Goal: Download file/media

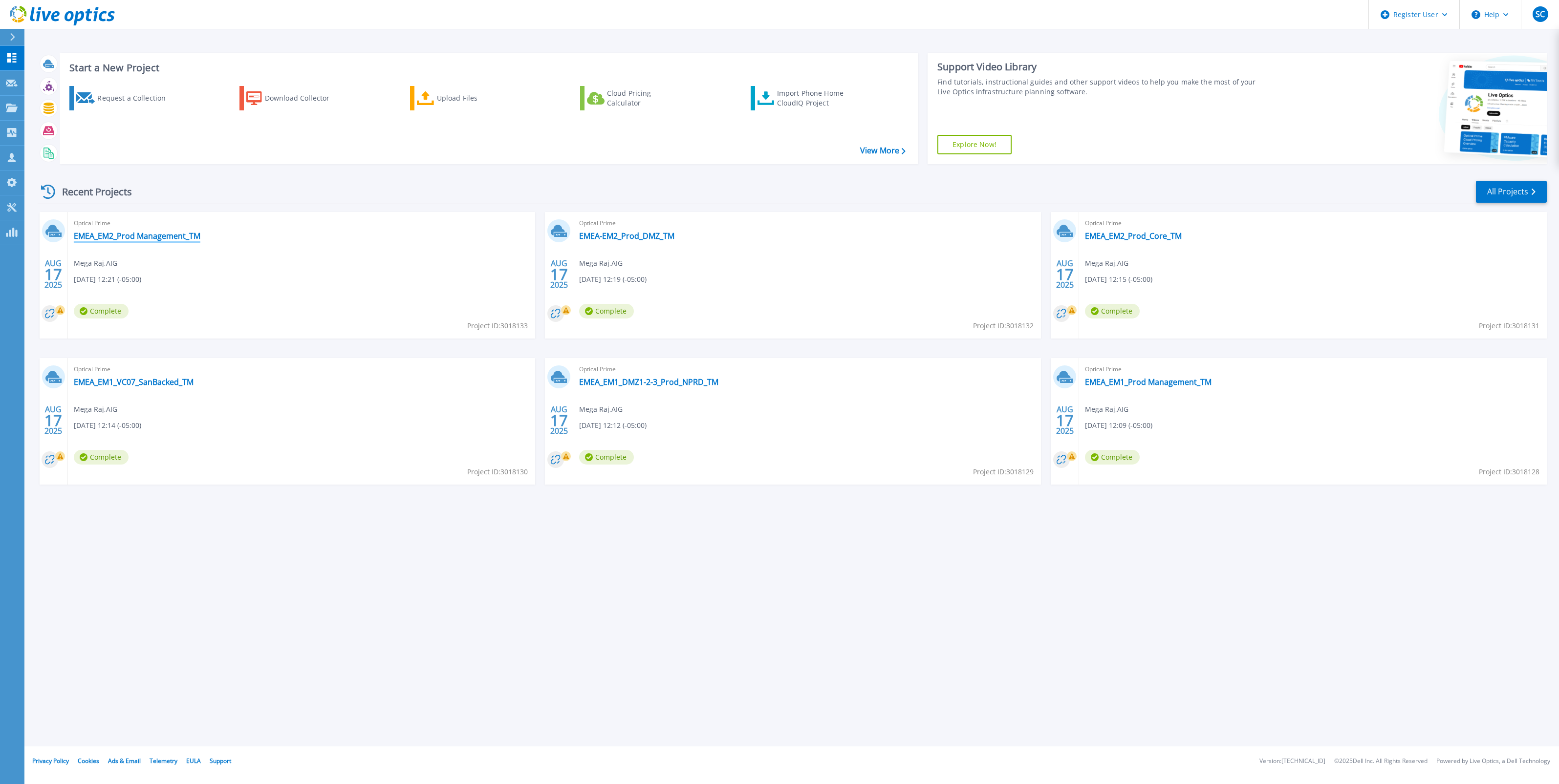
click at [146, 240] on link "EMEA_EM2_Prod Management_TM" at bounding box center [137, 236] width 126 height 10
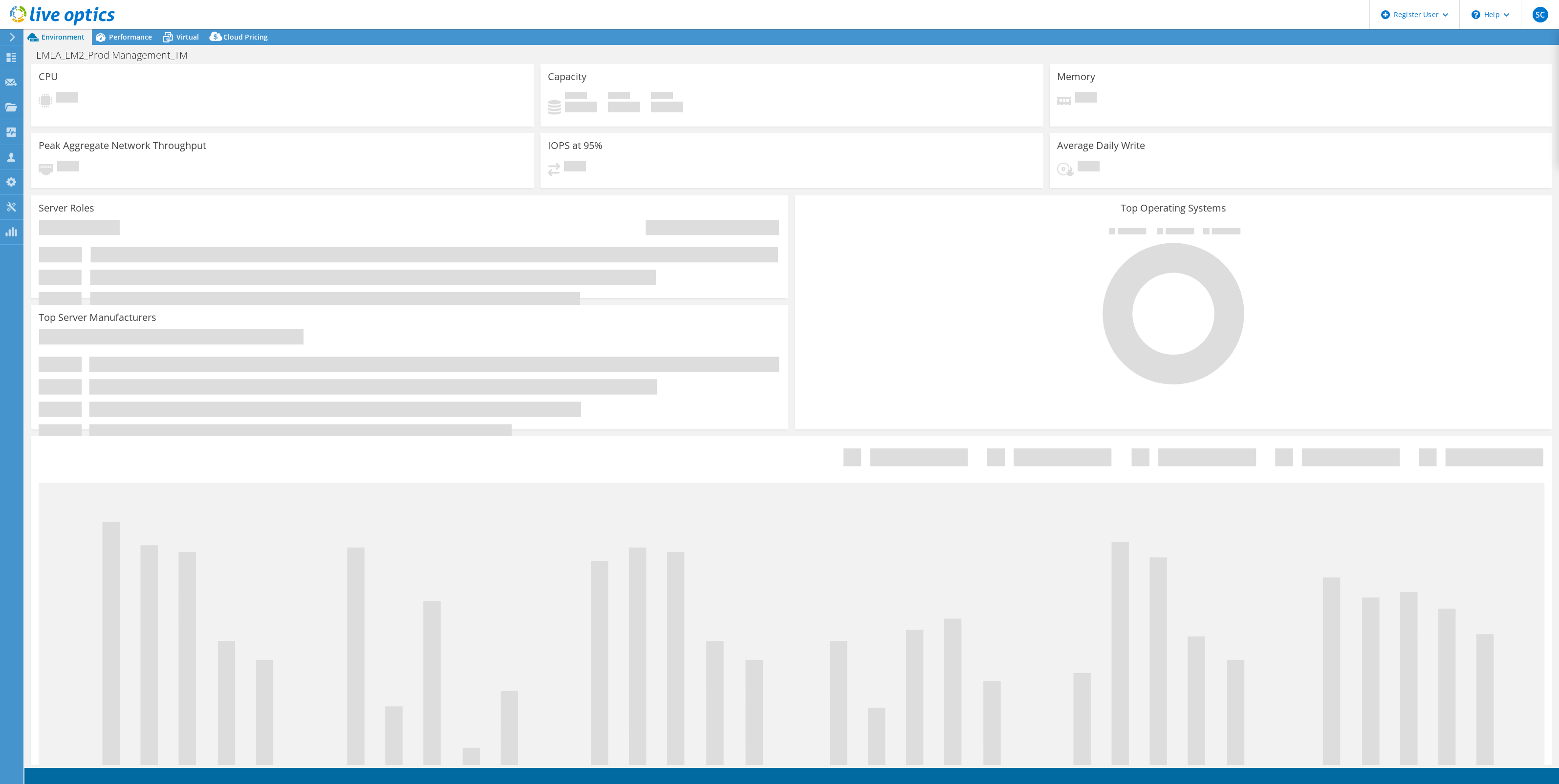
select select "USD"
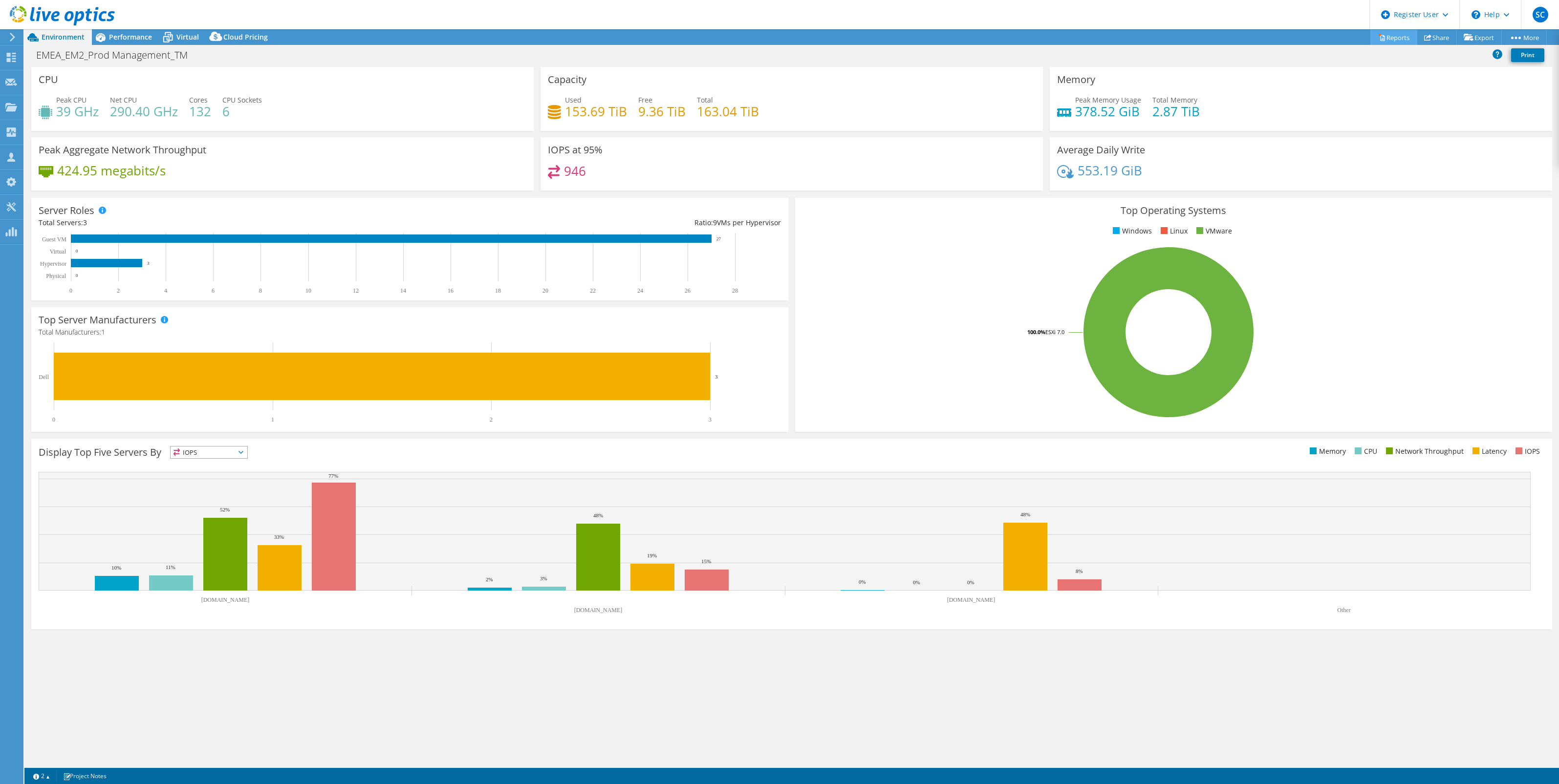
click at [1397, 33] on link "Reports" at bounding box center [1394, 37] width 47 height 15
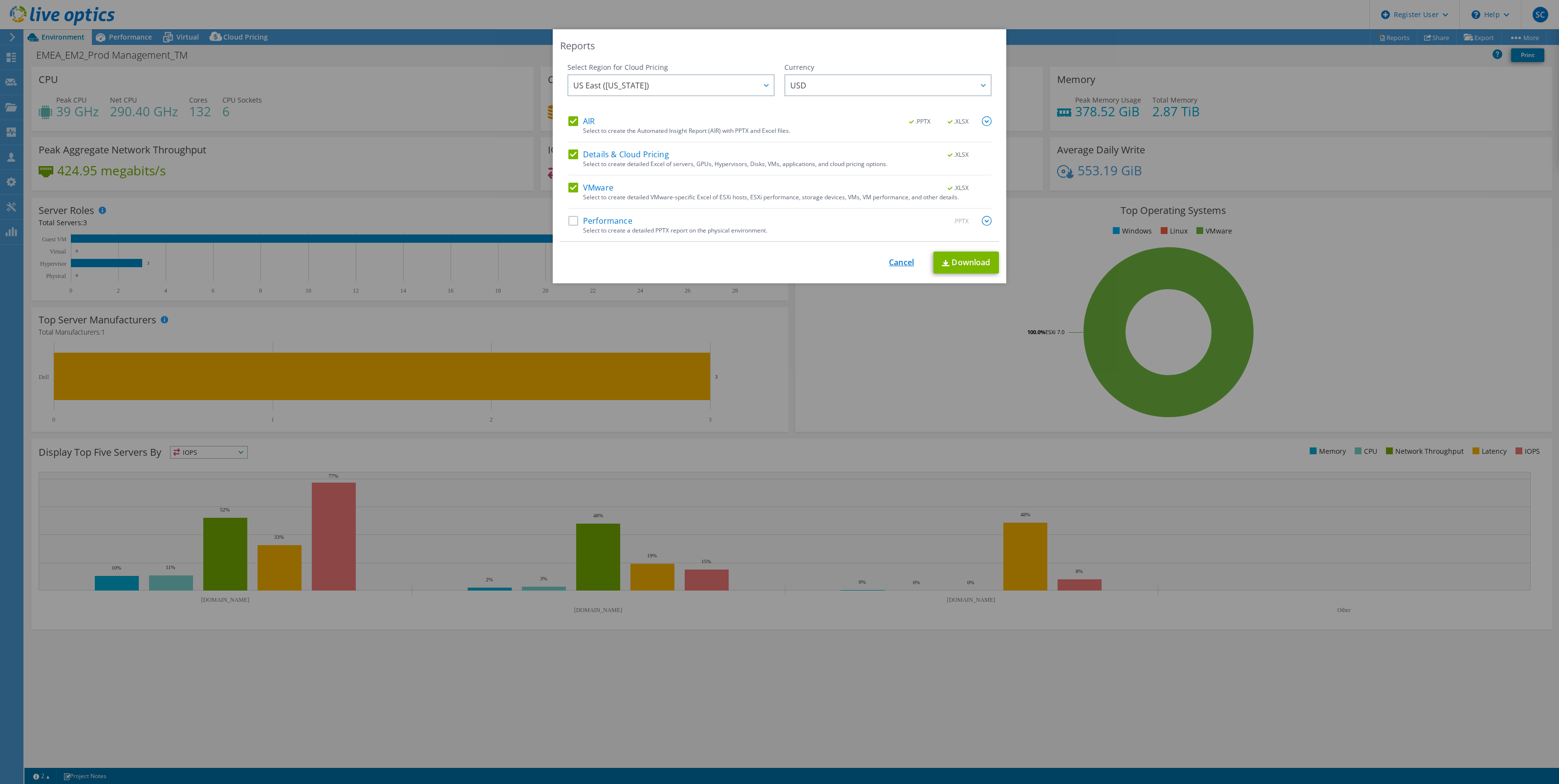
click at [896, 265] on link "Cancel" at bounding box center [901, 262] width 25 height 9
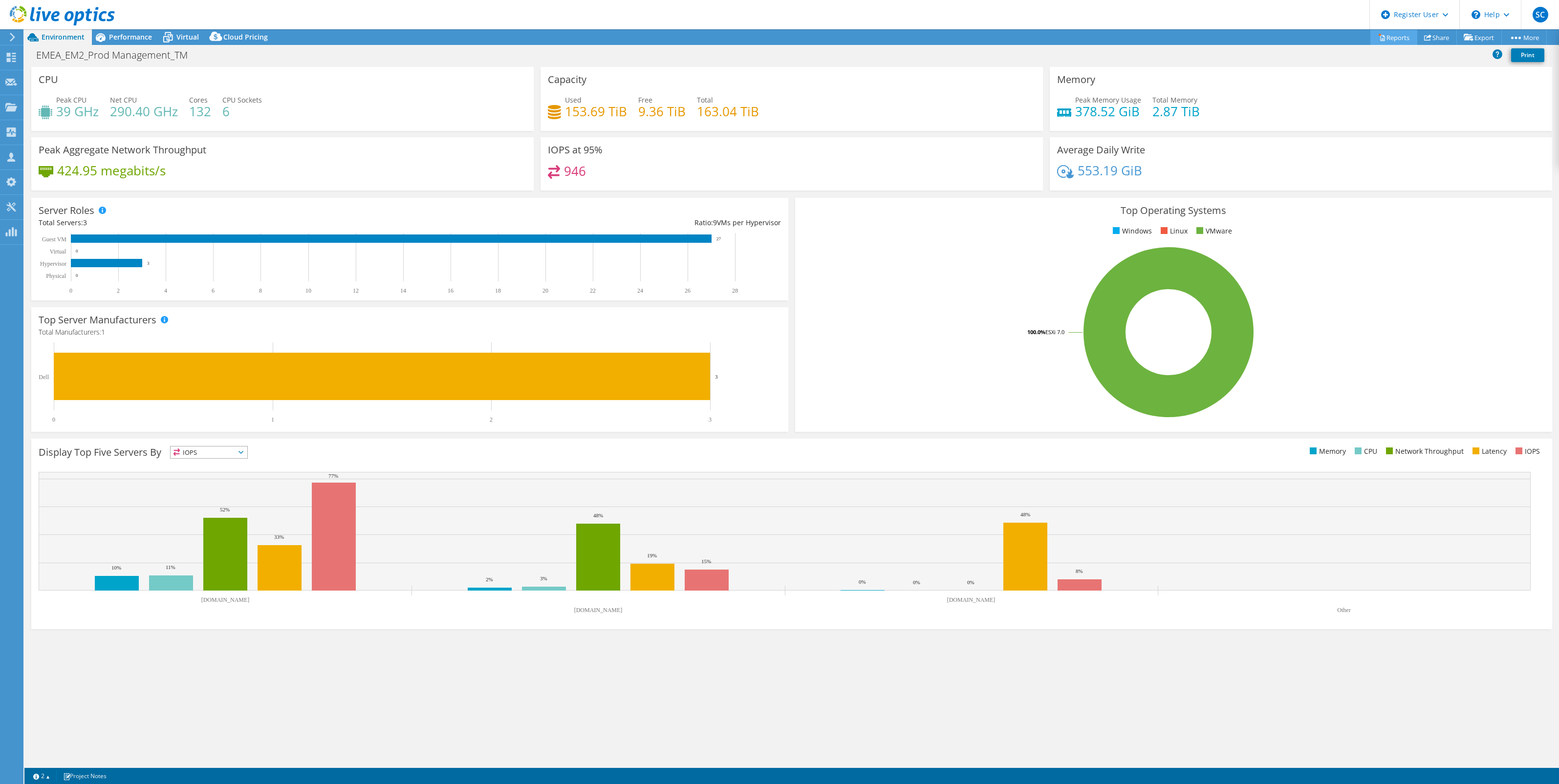
click at [1381, 32] on link "Reports" at bounding box center [1394, 37] width 47 height 15
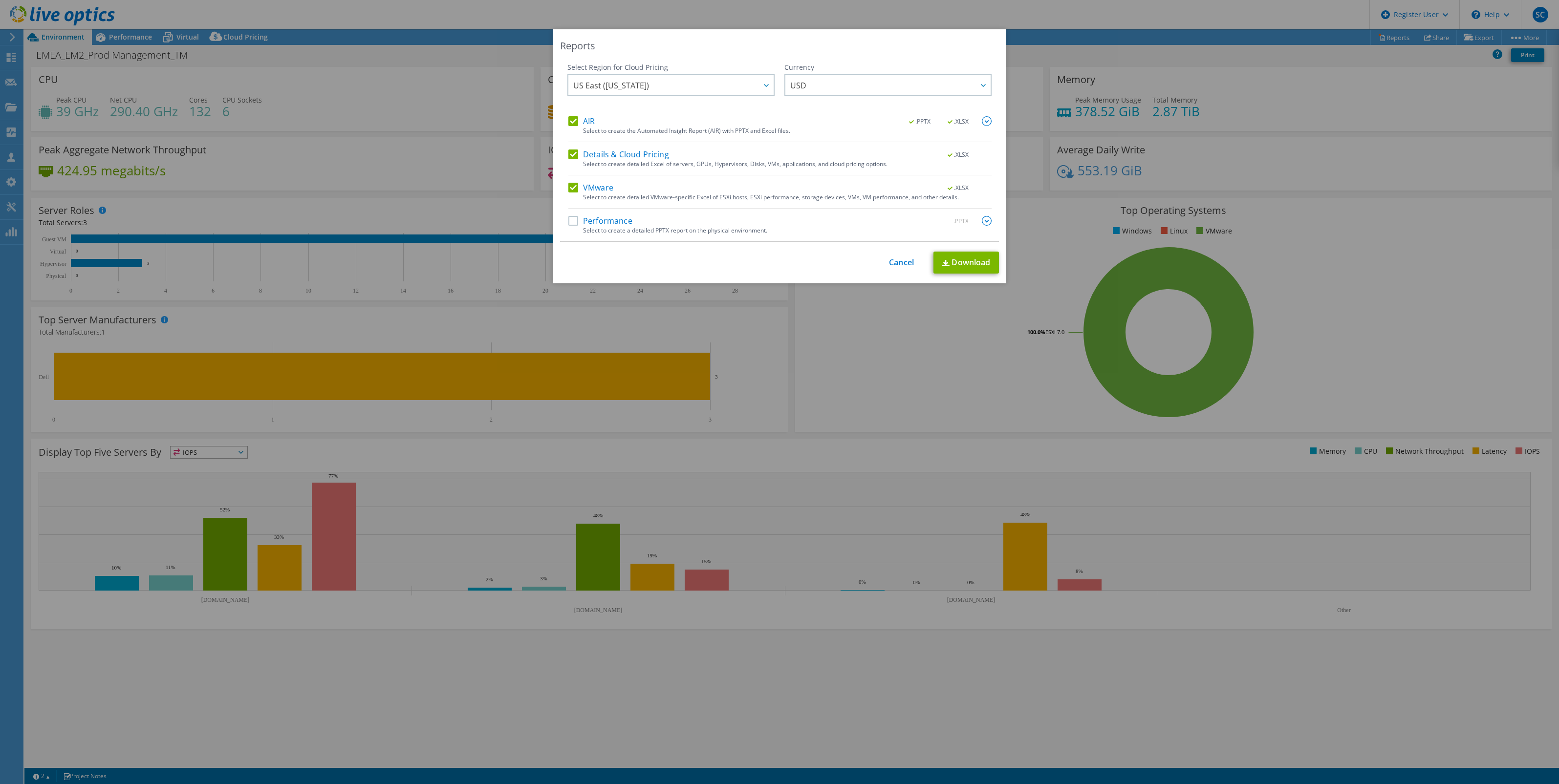
click at [570, 151] on label "Details & Cloud Pricing" at bounding box center [619, 154] width 100 height 10
click at [0, 0] on input "Details & Cloud Pricing" at bounding box center [0, 0] width 0 height 0
click at [568, 120] on label "AIR" at bounding box center [582, 121] width 27 height 10
click at [0, 0] on input "AIR" at bounding box center [0, 0] width 0 height 0
click at [966, 267] on link "Download" at bounding box center [966, 263] width 65 height 22
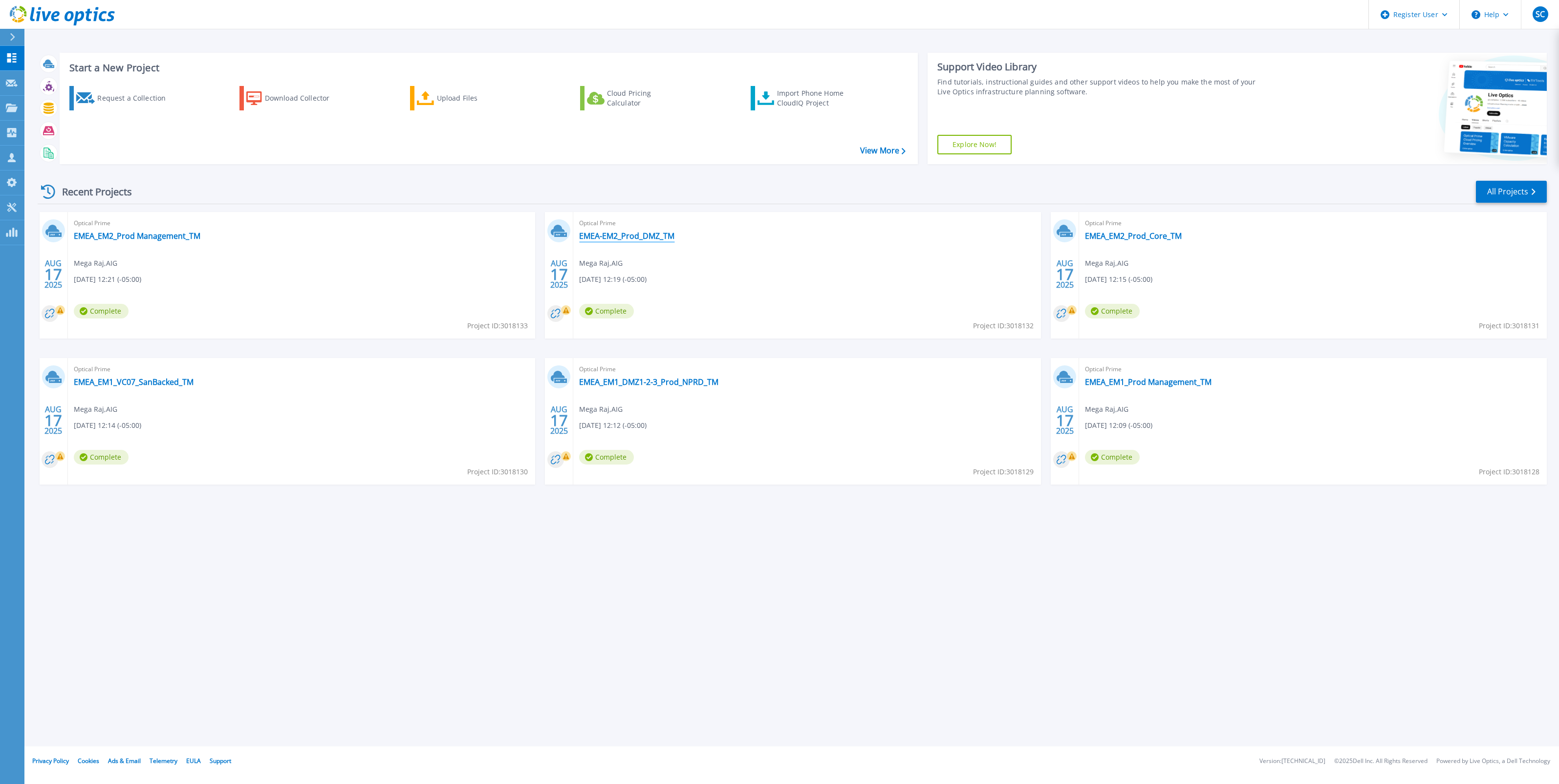
click at [626, 234] on link "EMEA-EM2_Prod_DMZ_TM" at bounding box center [626, 236] width 95 height 10
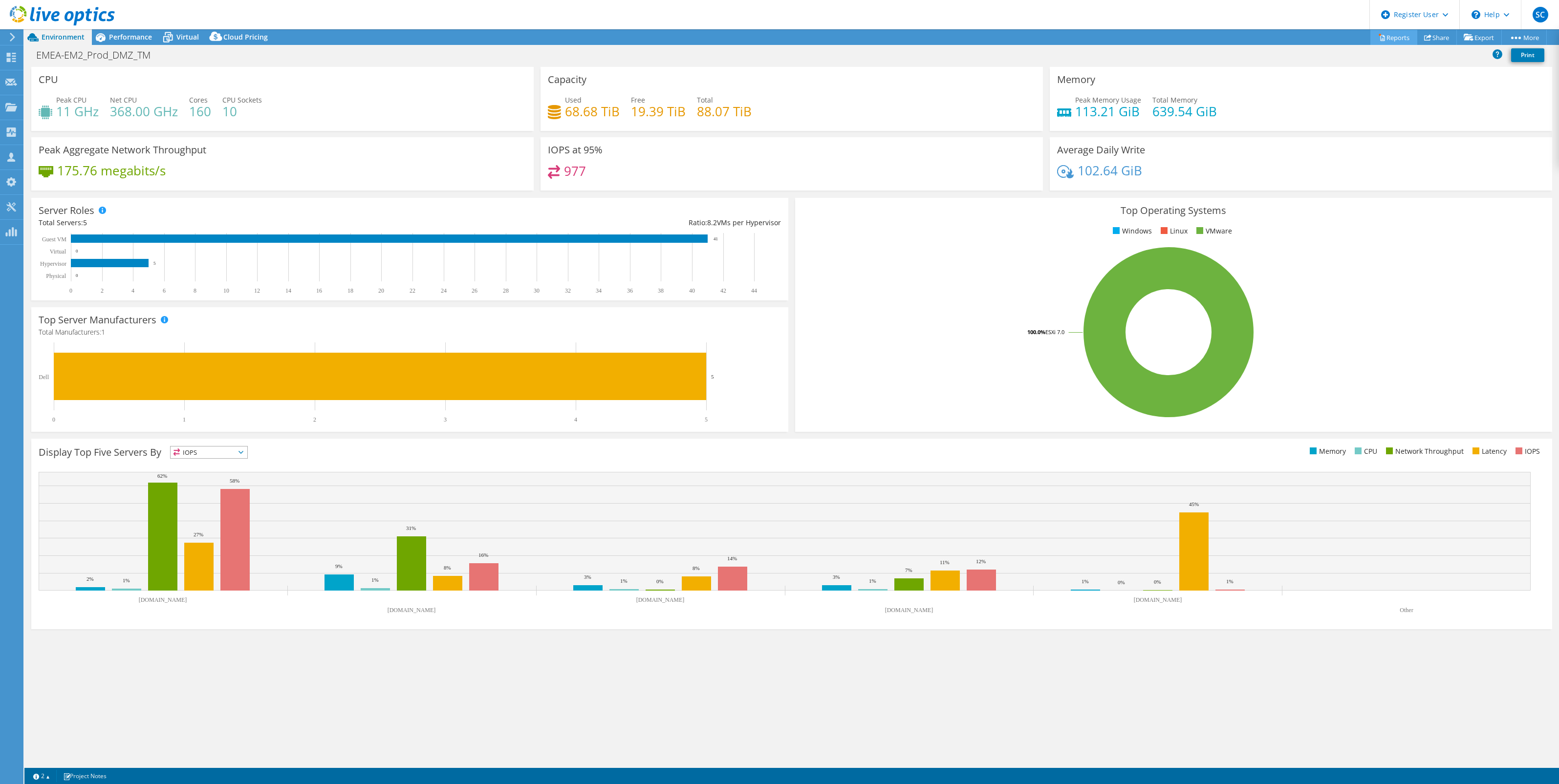
click at [1390, 36] on link "Reports" at bounding box center [1394, 37] width 47 height 15
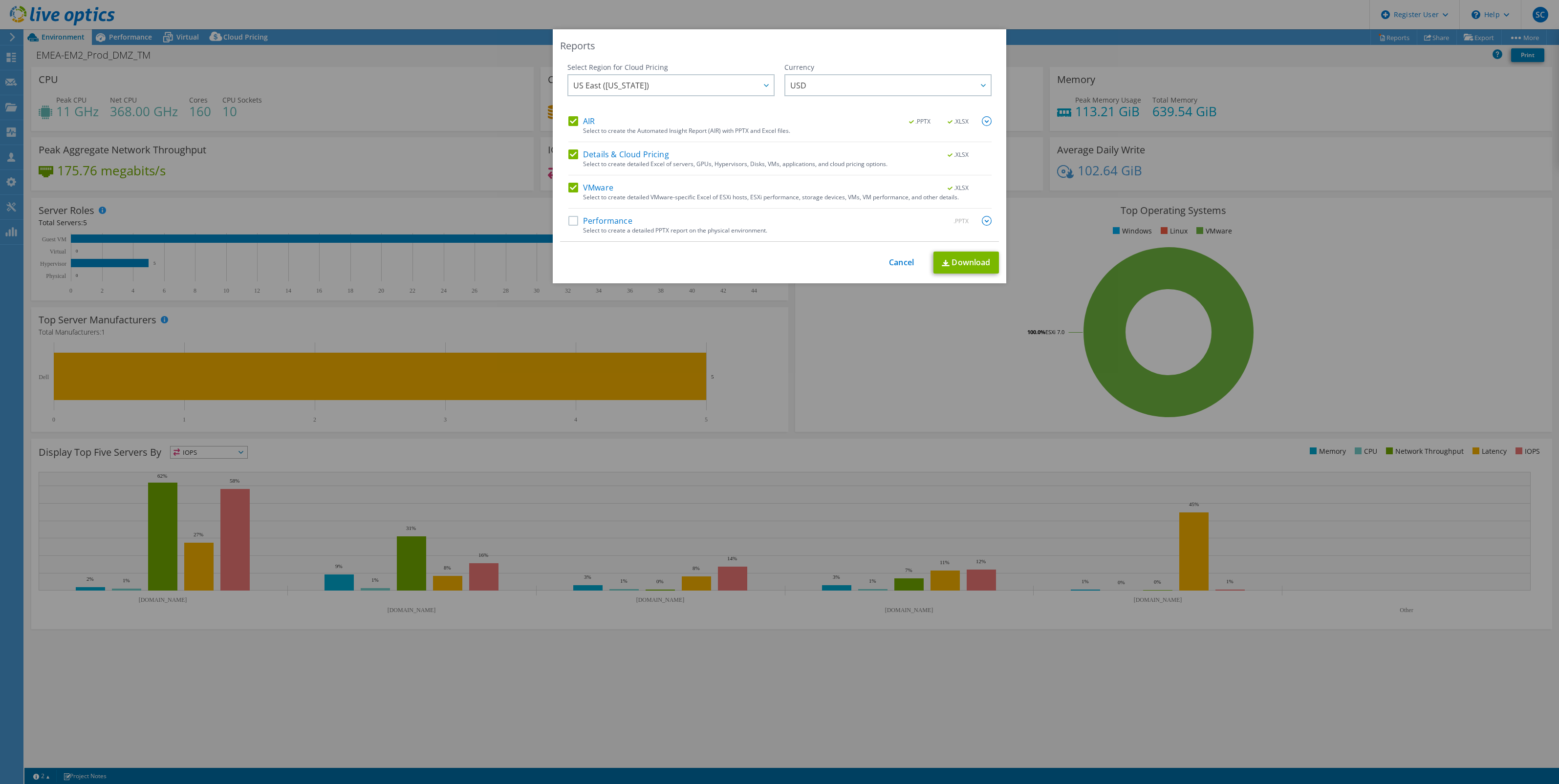
click at [568, 152] on label "Details & Cloud Pricing" at bounding box center [619, 154] width 100 height 10
click at [0, 0] on input "Details & Cloud Pricing" at bounding box center [0, 0] width 0 height 0
click at [569, 123] on label "AIR" at bounding box center [582, 121] width 27 height 10
click at [0, 0] on input "AIR" at bounding box center [0, 0] width 0 height 0
click at [945, 267] on link "Download" at bounding box center [966, 263] width 65 height 22
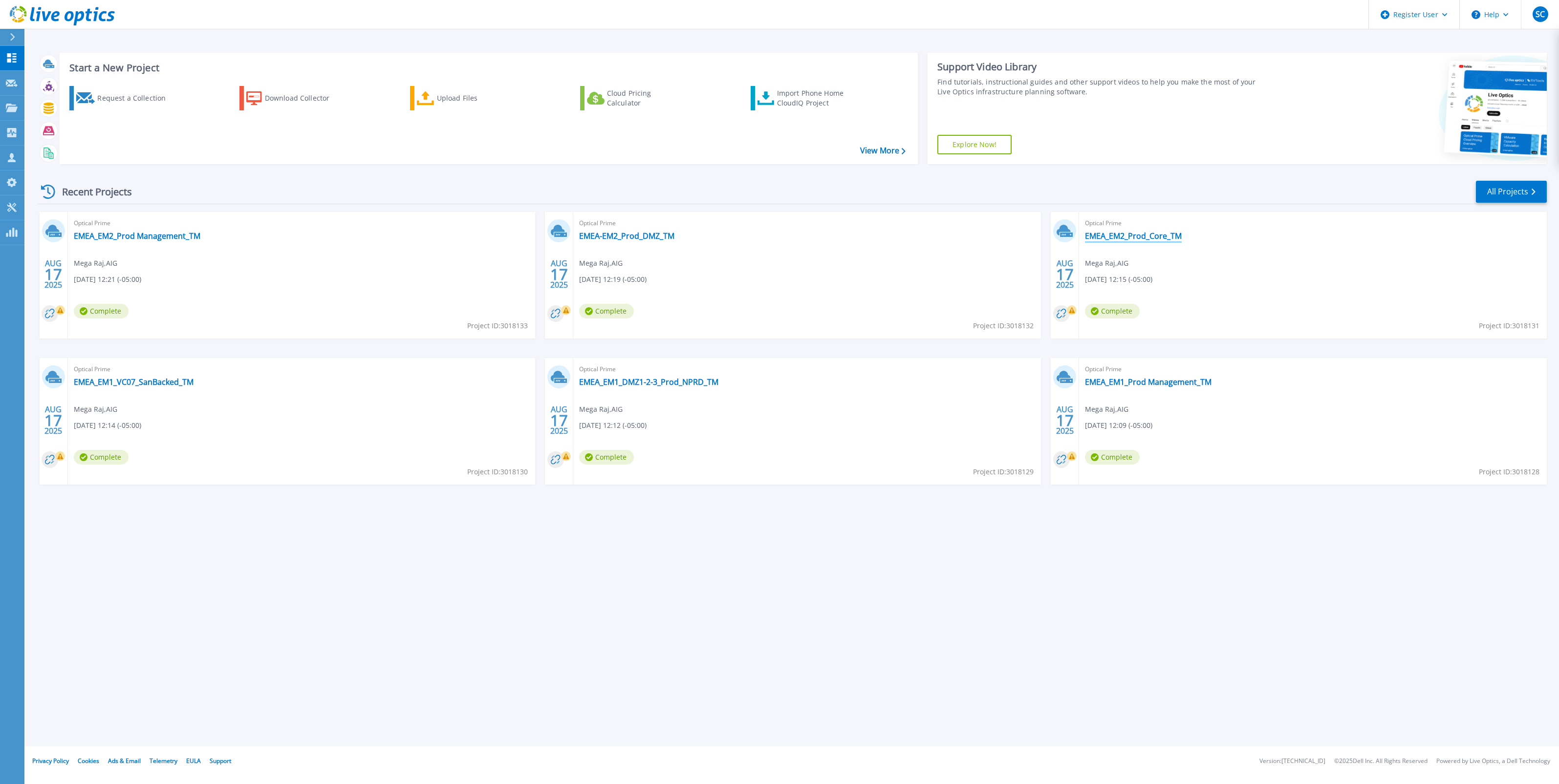
click at [1152, 236] on link "EMEA_EM2_Prod_Core_TM" at bounding box center [1134, 236] width 97 height 10
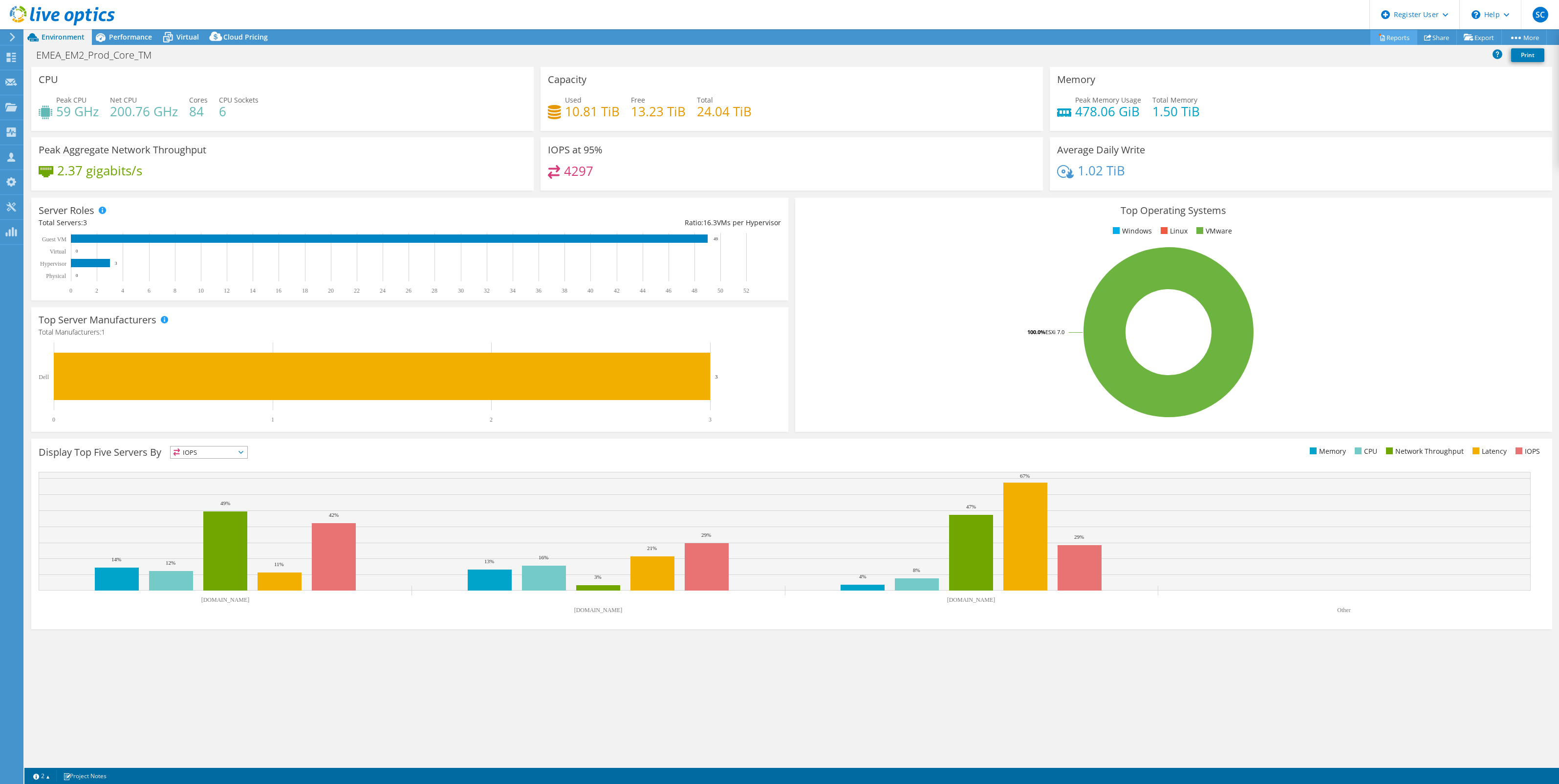
click at [1388, 38] on link "Reports" at bounding box center [1394, 37] width 47 height 15
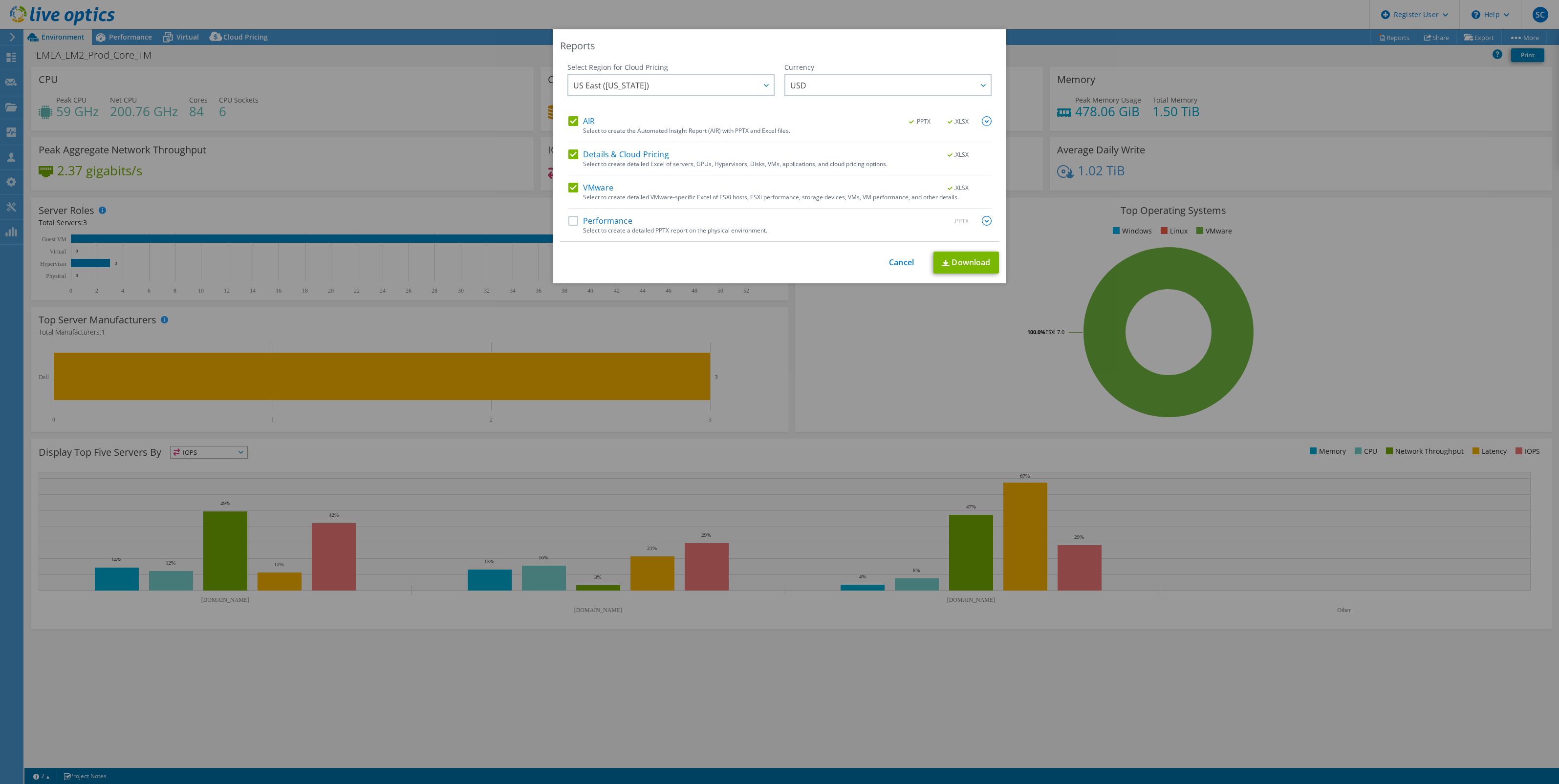
click at [569, 153] on label "Details & Cloud Pricing" at bounding box center [619, 154] width 100 height 10
click at [0, 0] on input "Details & Cloud Pricing" at bounding box center [0, 0] width 0 height 0
click at [573, 123] on label "AIR" at bounding box center [582, 121] width 27 height 10
click at [0, 0] on input "AIR" at bounding box center [0, 0] width 0 height 0
click at [973, 264] on link "Download" at bounding box center [966, 263] width 65 height 22
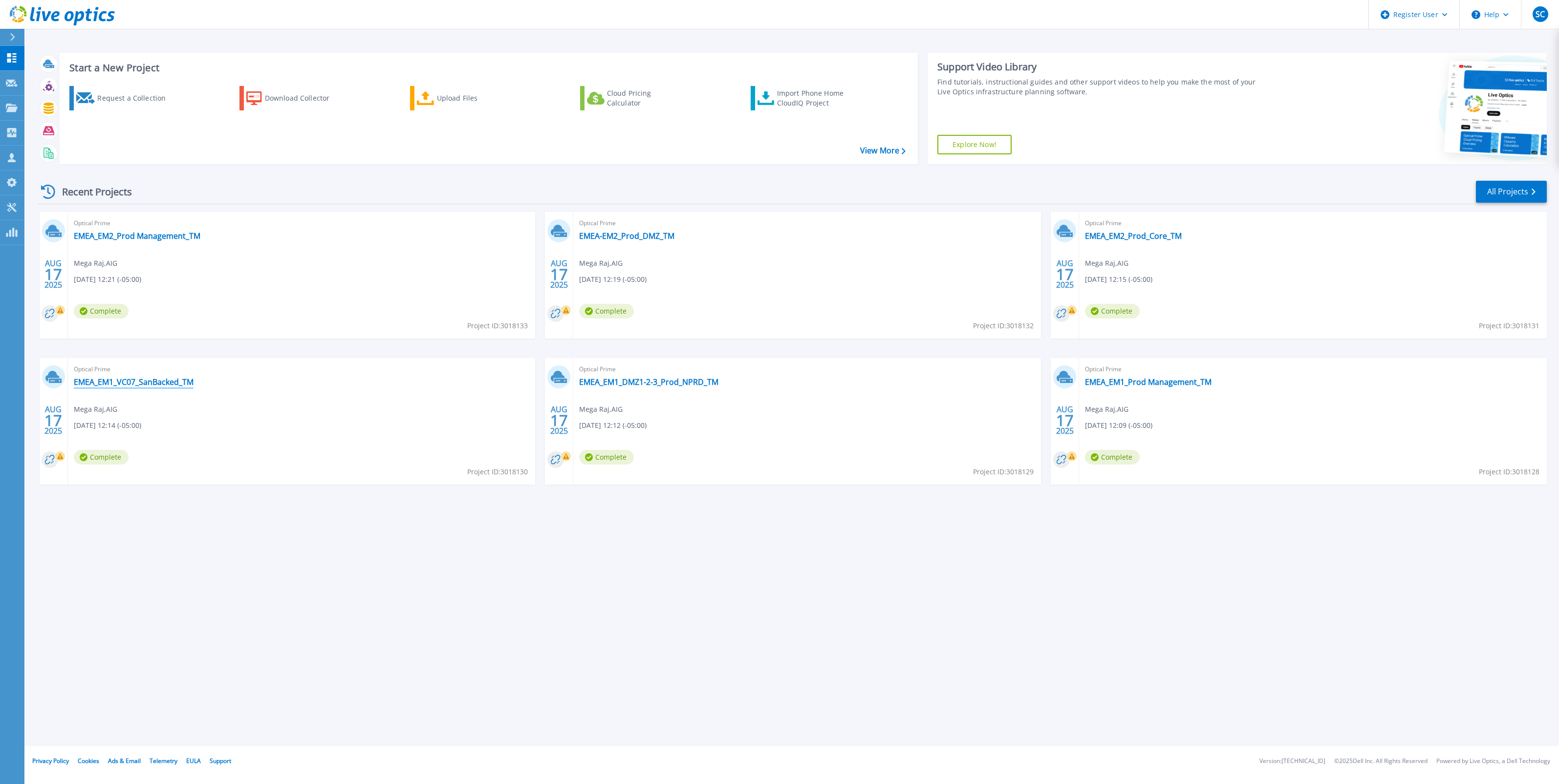
click at [137, 380] on link "EMEA_EM1_VC07_SanBacked_TM" at bounding box center [134, 382] width 120 height 10
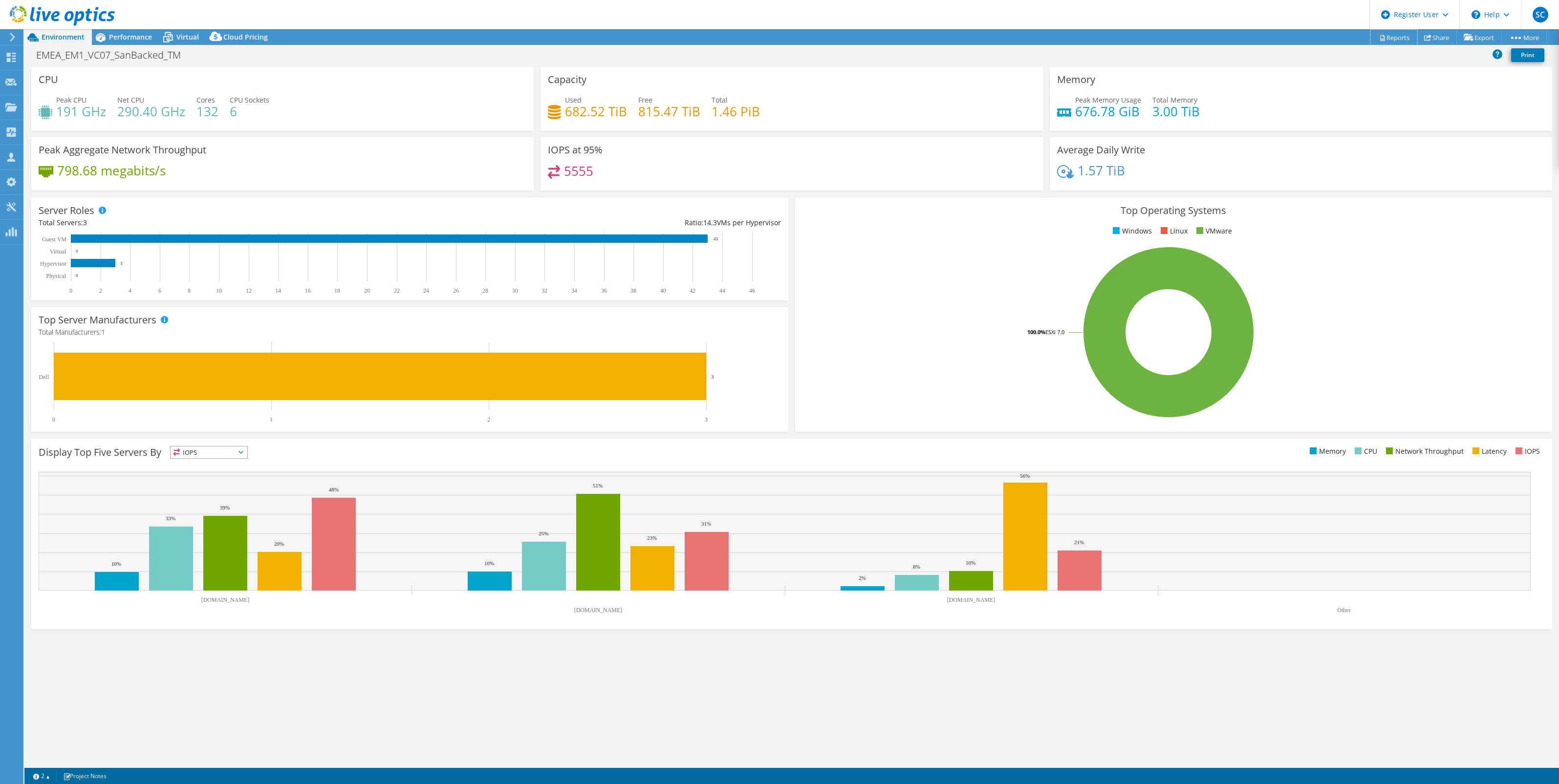
click at [1385, 37] on link "Reports" at bounding box center [1394, 37] width 47 height 15
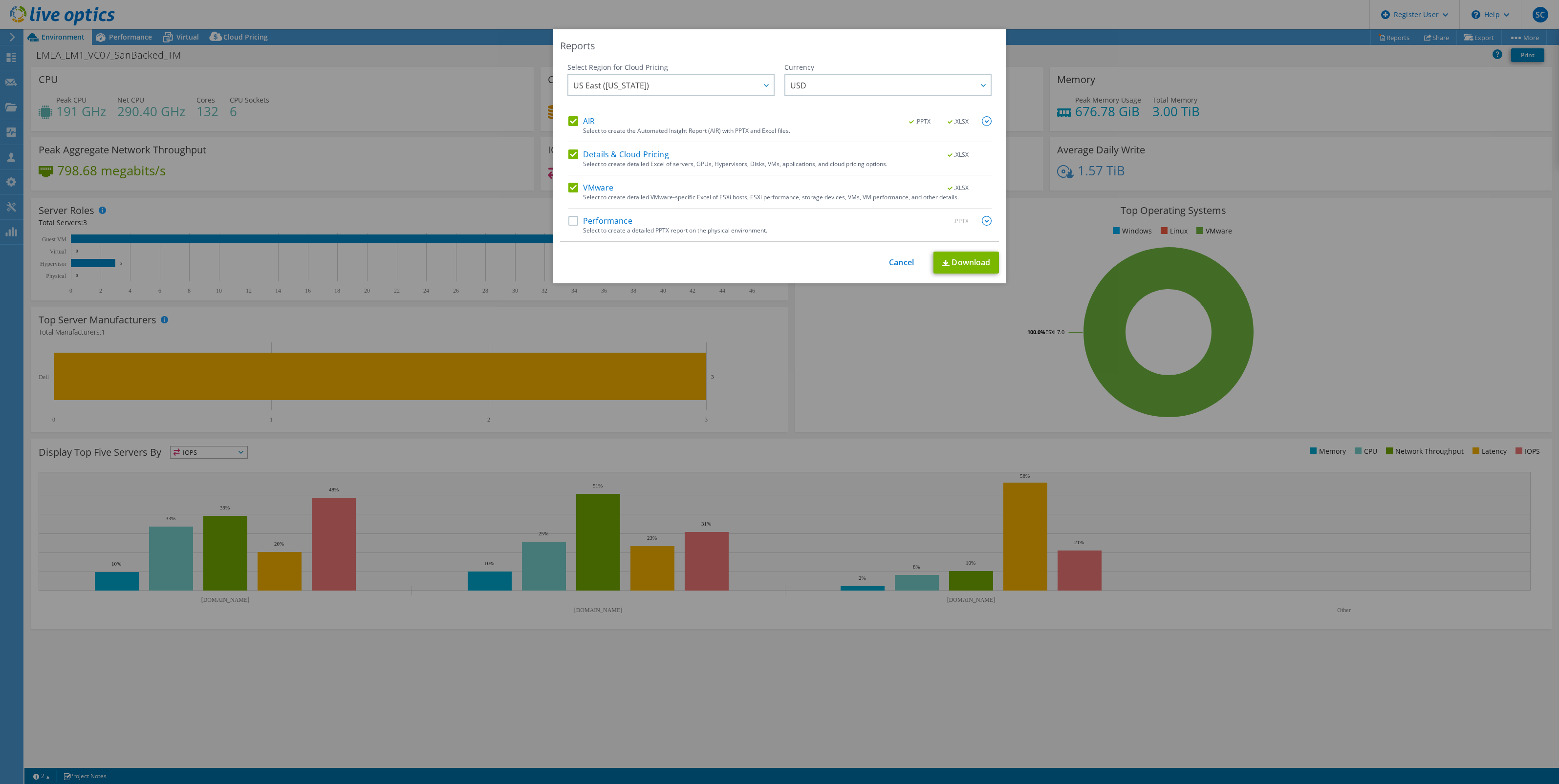
click at [570, 157] on label "Details & Cloud Pricing" at bounding box center [619, 154] width 100 height 10
click at [0, 0] on input "Details & Cloud Pricing" at bounding box center [0, 0] width 0 height 0
click at [573, 120] on label "AIR" at bounding box center [582, 121] width 27 height 10
click at [0, 0] on input "AIR" at bounding box center [0, 0] width 0 height 0
click at [974, 264] on link "Download" at bounding box center [966, 263] width 65 height 22
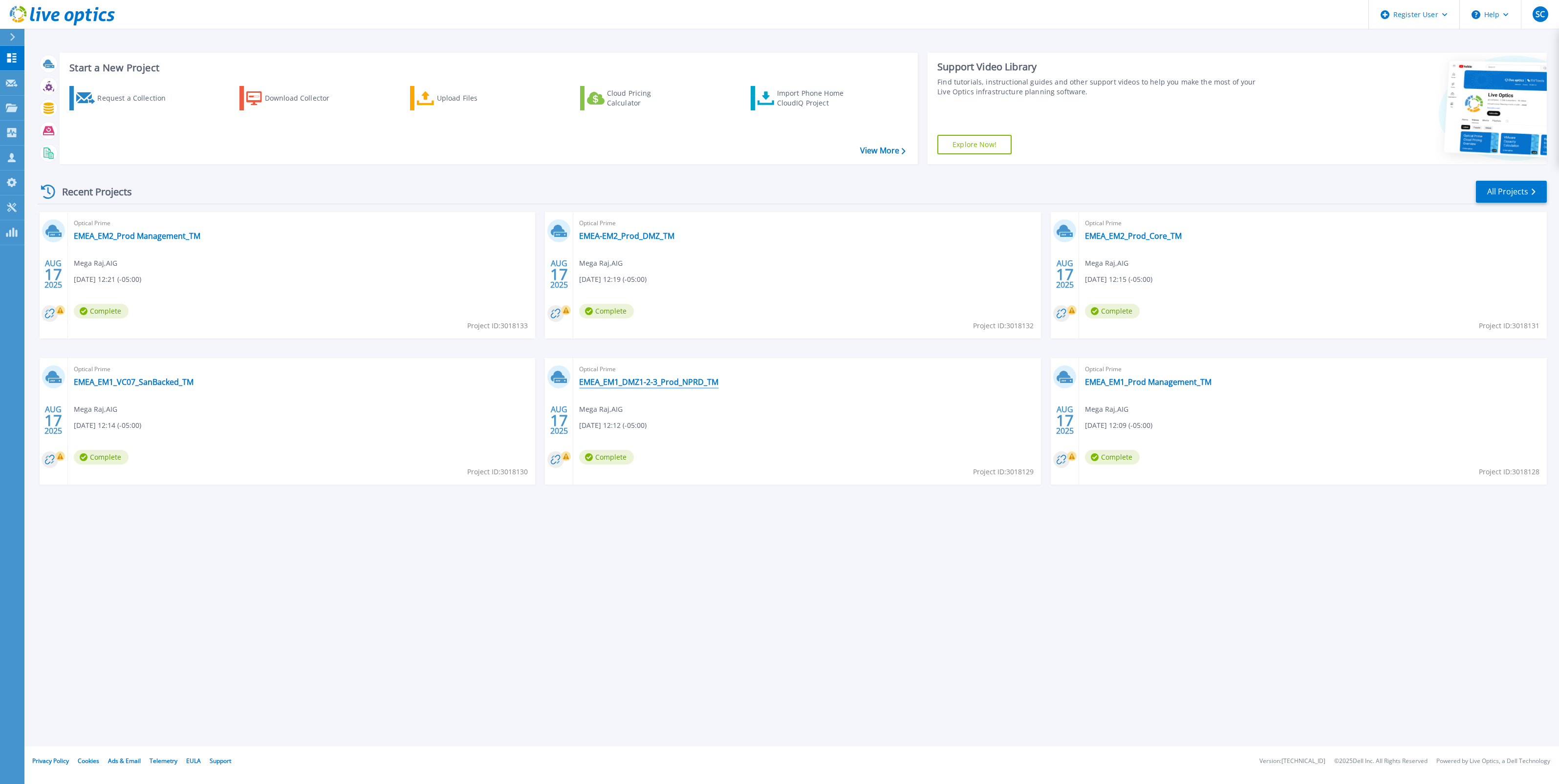
click at [656, 382] on link "EMEA_EM1_DMZ1-2-3_Prod_NPRD_TM" at bounding box center [649, 382] width 139 height 10
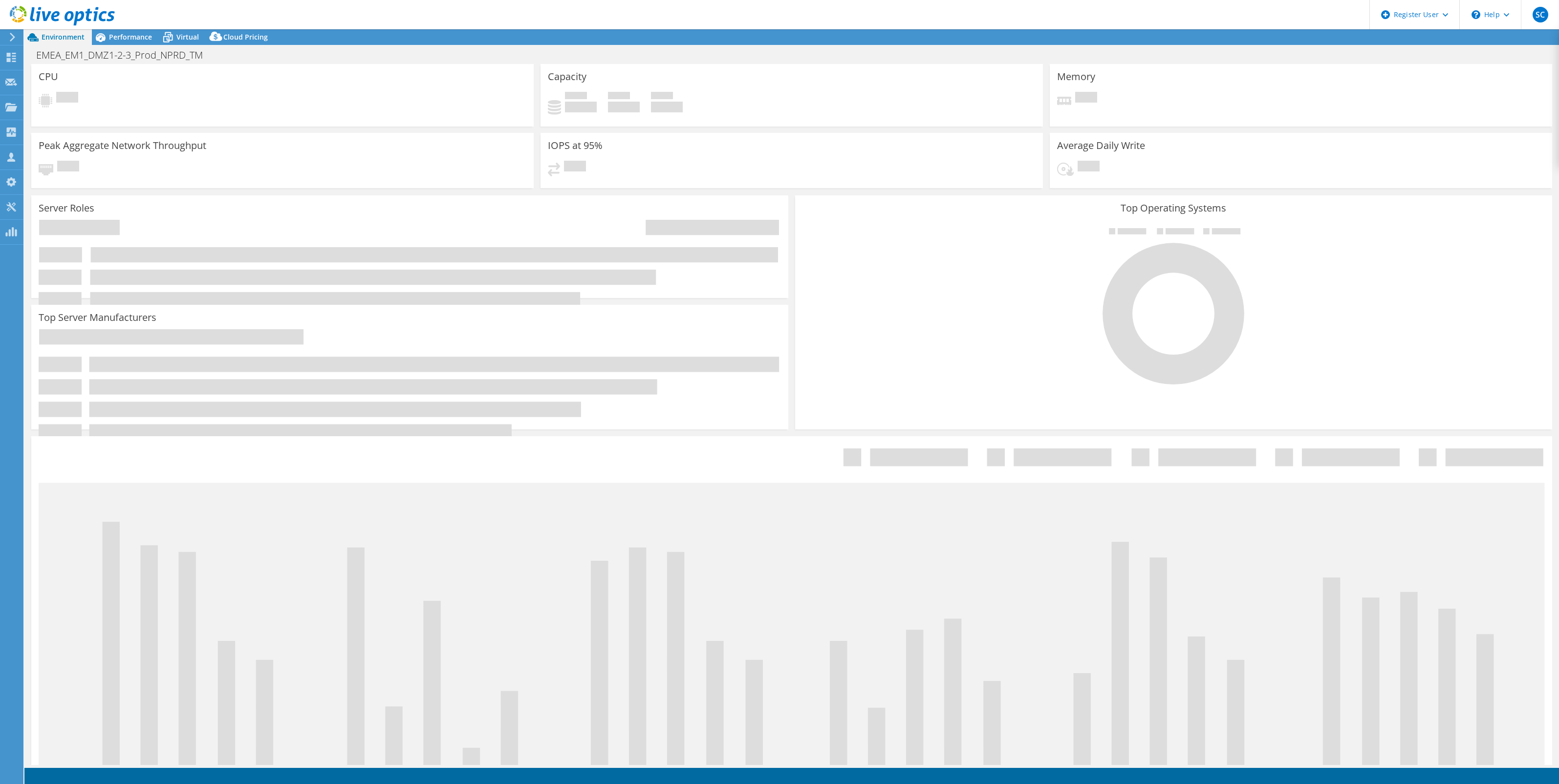
select select "USD"
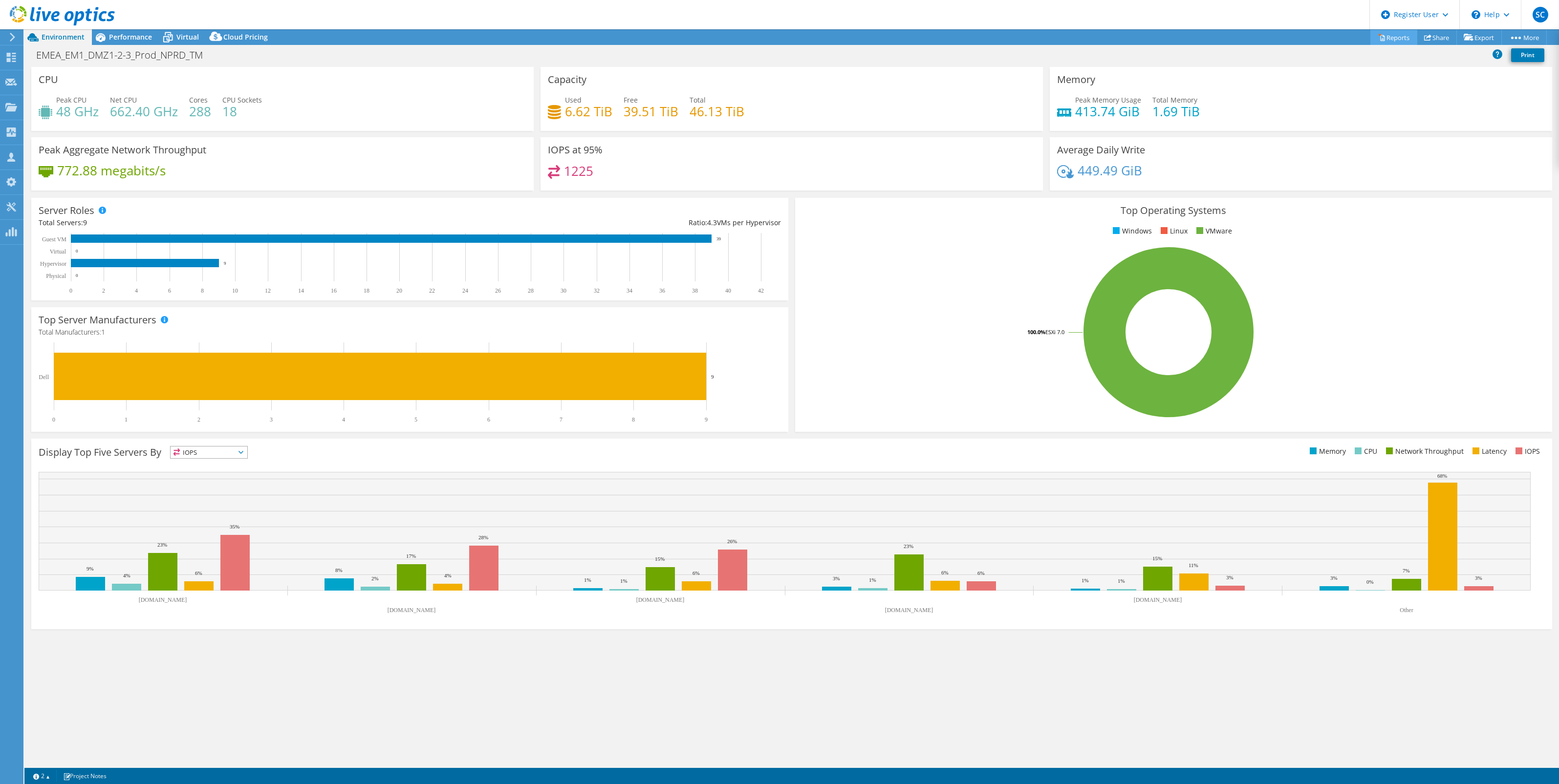
click at [1388, 39] on link "Reports" at bounding box center [1394, 37] width 47 height 15
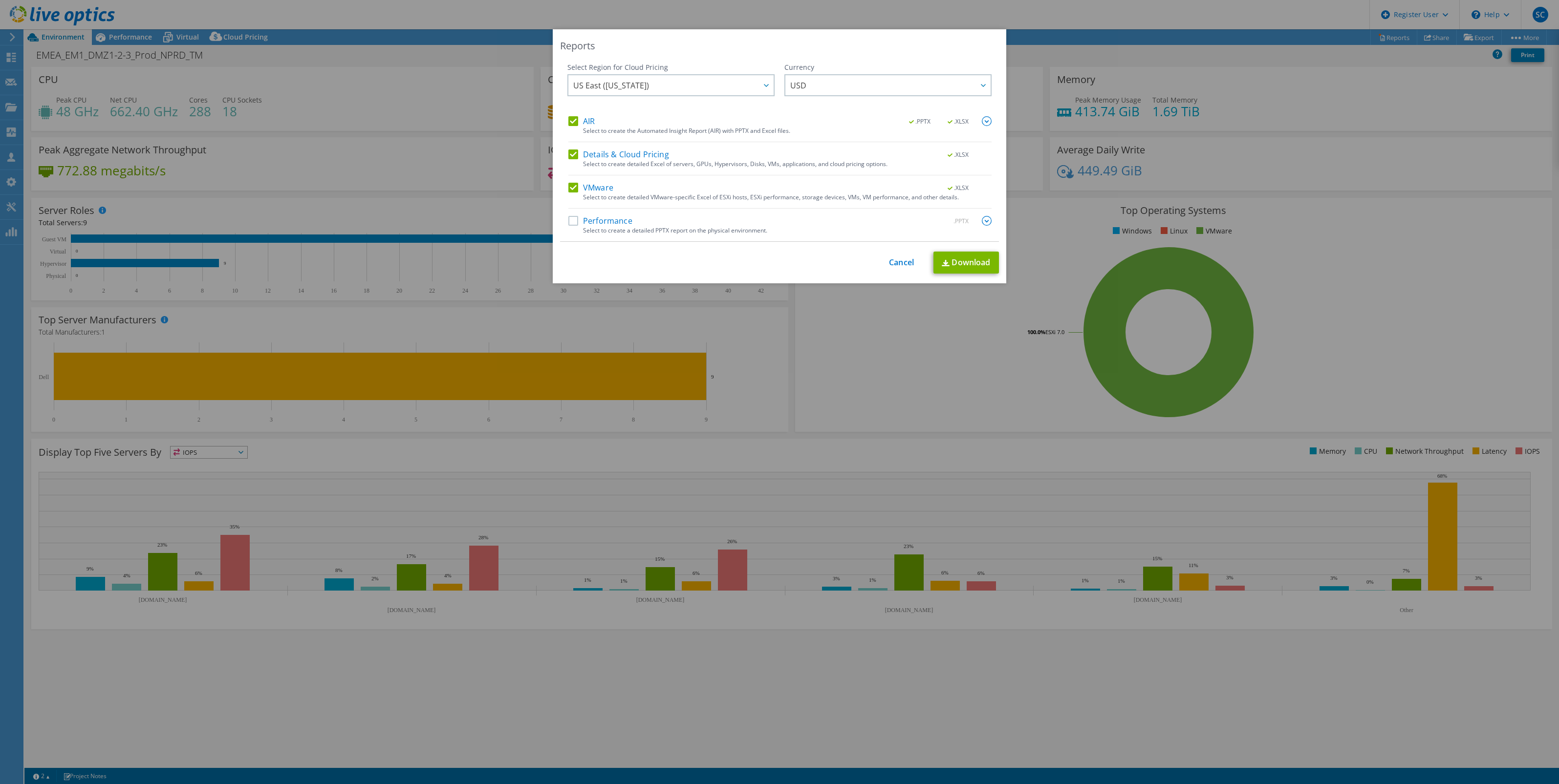
click at [568, 120] on label "AIR" at bounding box center [582, 121] width 27 height 10
click at [0, 0] on input "AIR" at bounding box center [0, 0] width 0 height 0
click at [568, 157] on label "Details & Cloud Pricing" at bounding box center [619, 154] width 100 height 10
click at [0, 0] on input "Details & Cloud Pricing" at bounding box center [0, 0] width 0 height 0
click at [956, 265] on link "Download" at bounding box center [966, 263] width 65 height 22
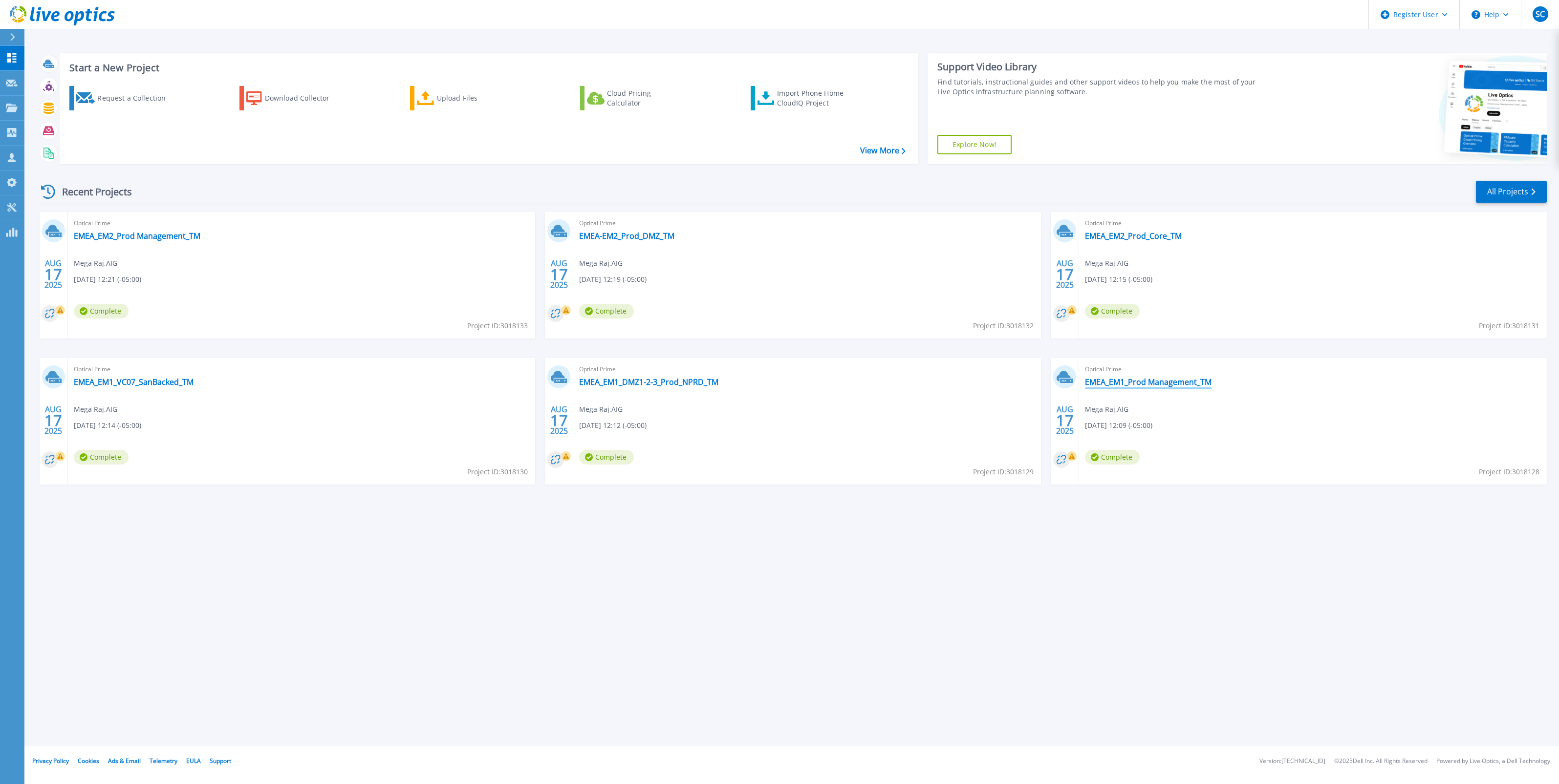
click at [1142, 387] on link "EMEA_EM1_Prod Management_TM" at bounding box center [1148, 382] width 126 height 10
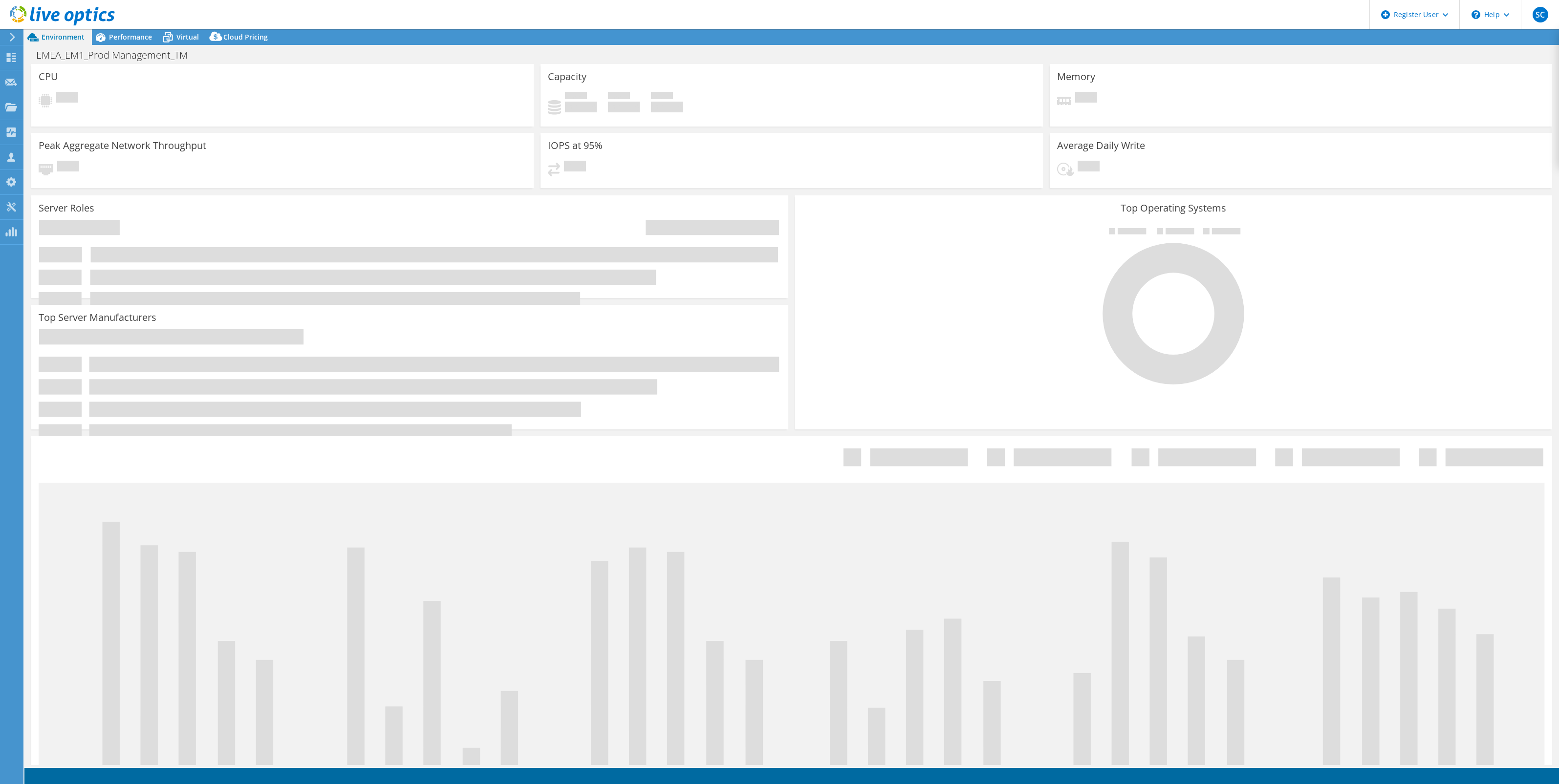
select select "USD"
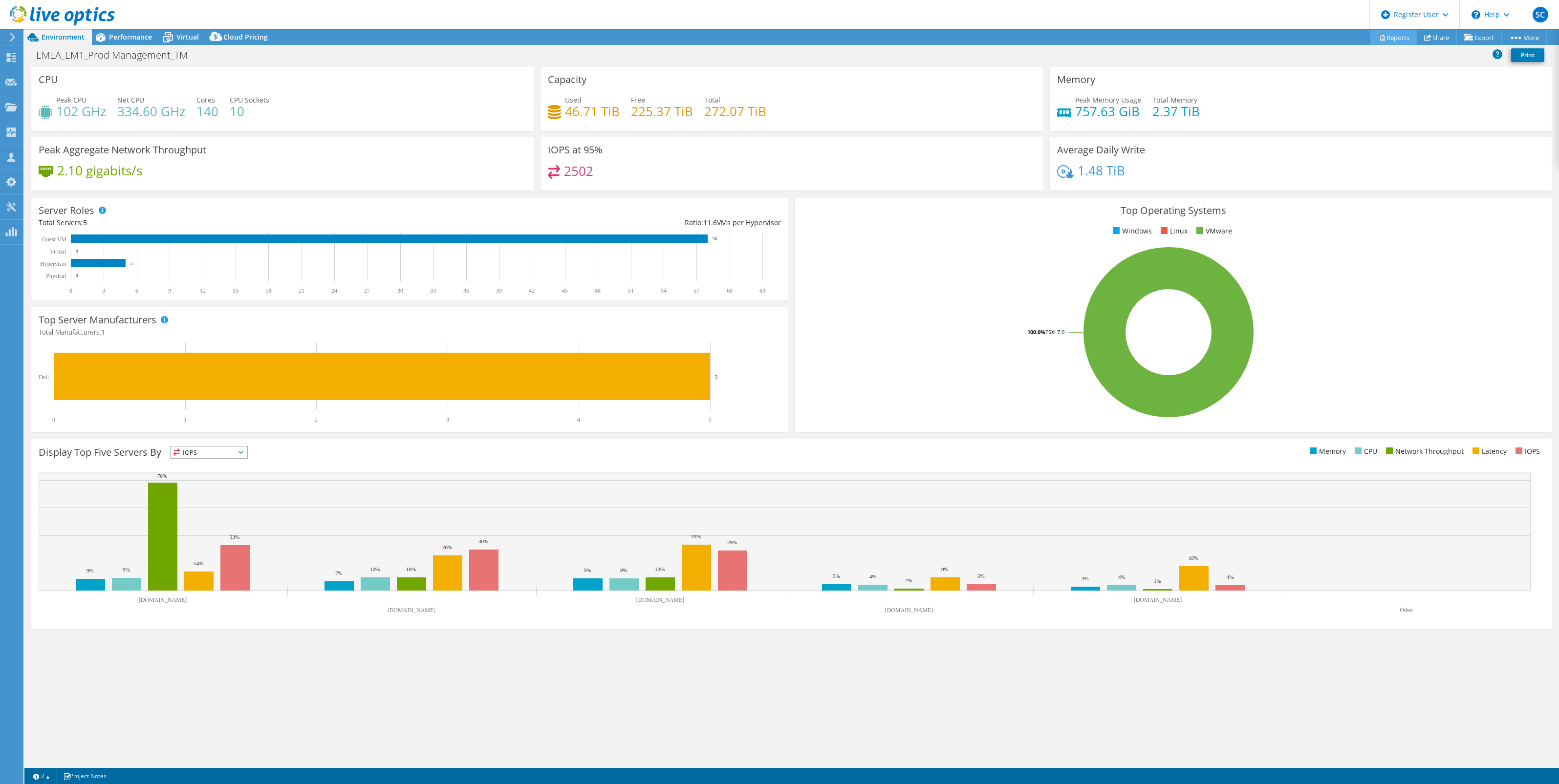
click at [1383, 34] on link "Reports" at bounding box center [1394, 37] width 47 height 15
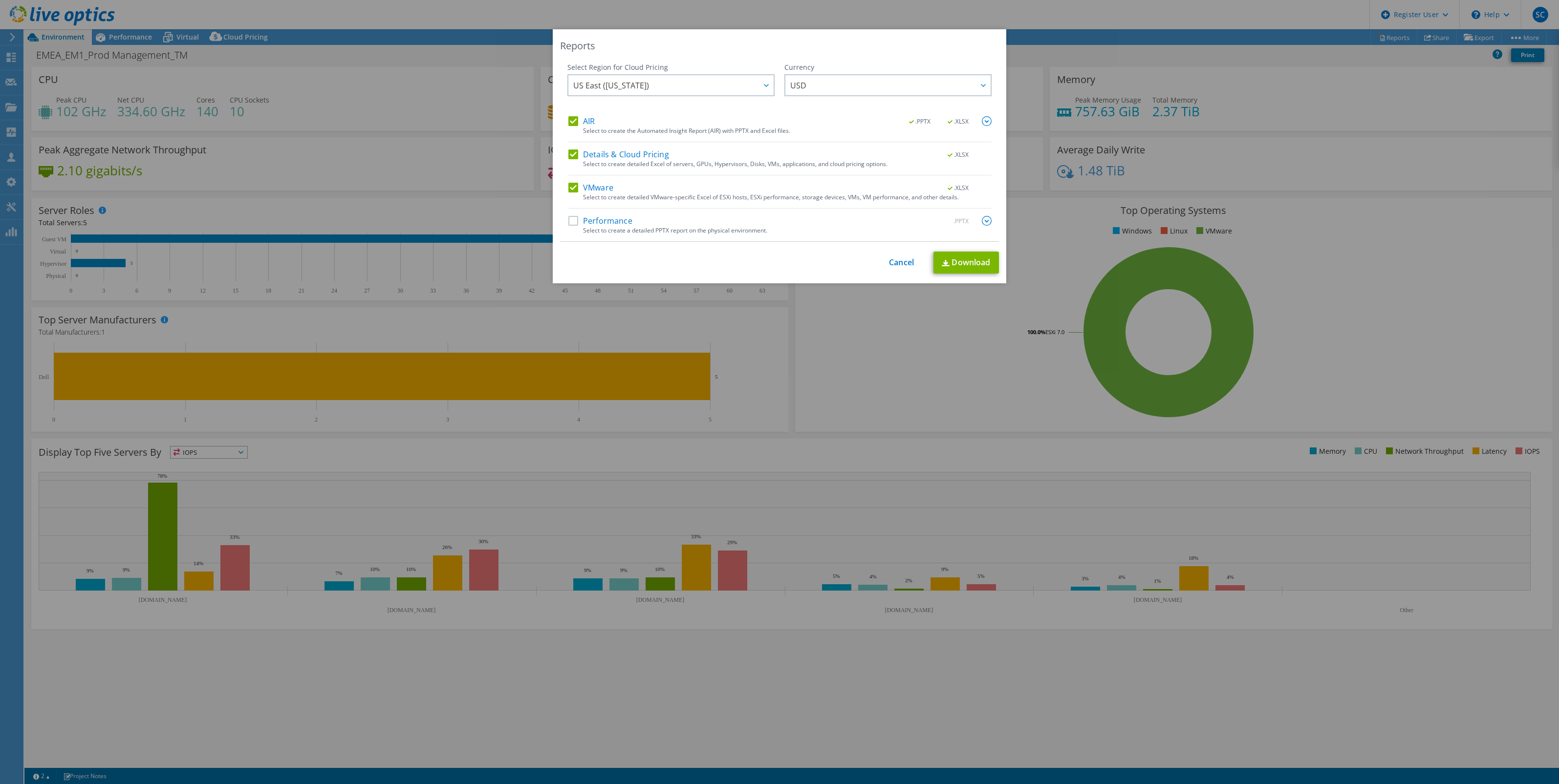
click at [588, 116] on label "AIR" at bounding box center [582, 121] width 27 height 10
click at [0, 0] on input "AIR" at bounding box center [0, 0] width 0 height 0
click at [596, 158] on label "Details & Cloud Pricing" at bounding box center [619, 154] width 100 height 10
click at [0, 0] on input "Details & Cloud Pricing" at bounding box center [0, 0] width 0 height 0
click at [963, 262] on link "Download" at bounding box center [966, 263] width 65 height 22
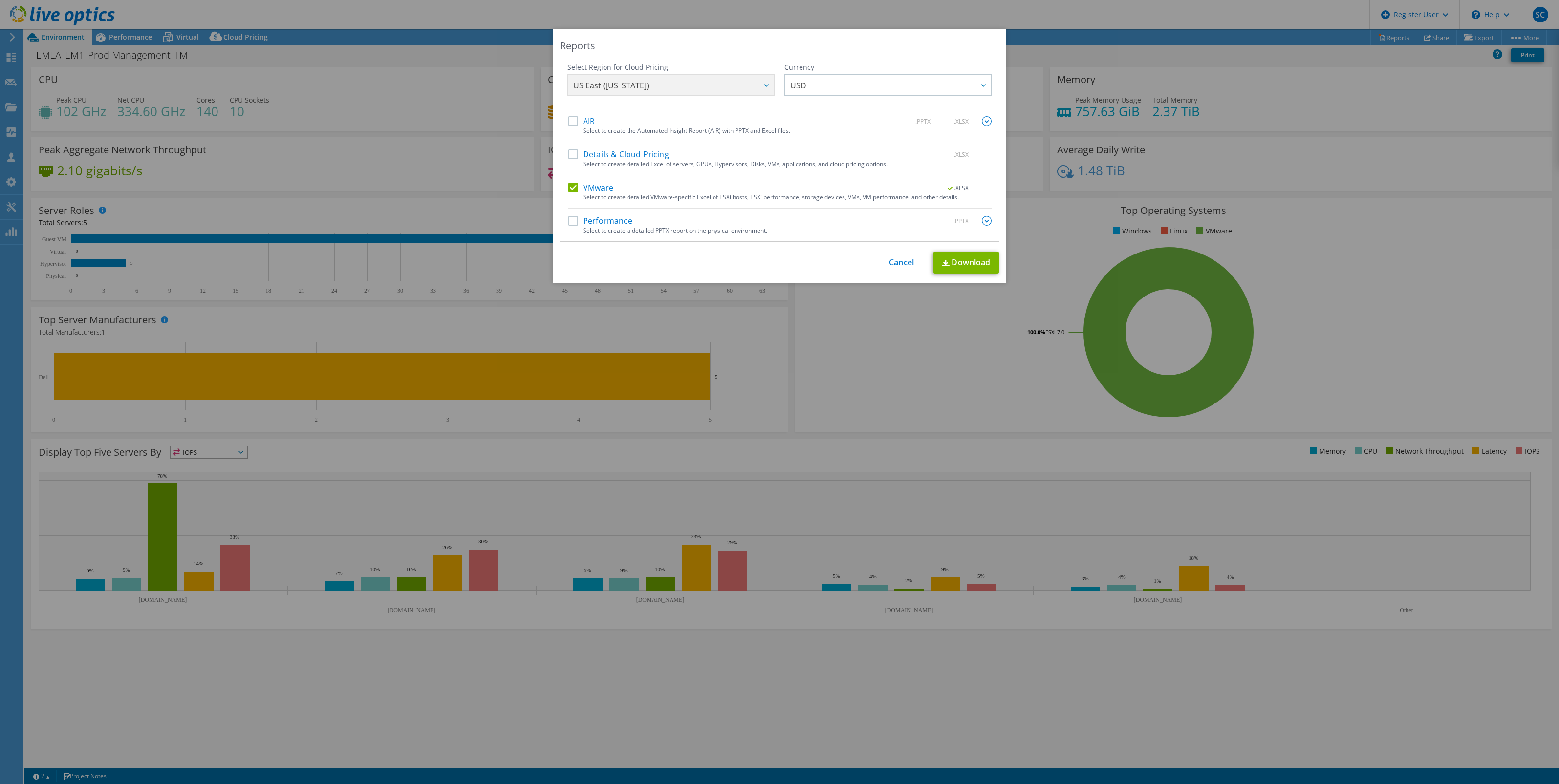
click at [660, 335] on div "Reports Select Region for Cloud Pricing Asia Pacific (Hong Kong) Asia Pacific (…" at bounding box center [780, 391] width 1559 height 725
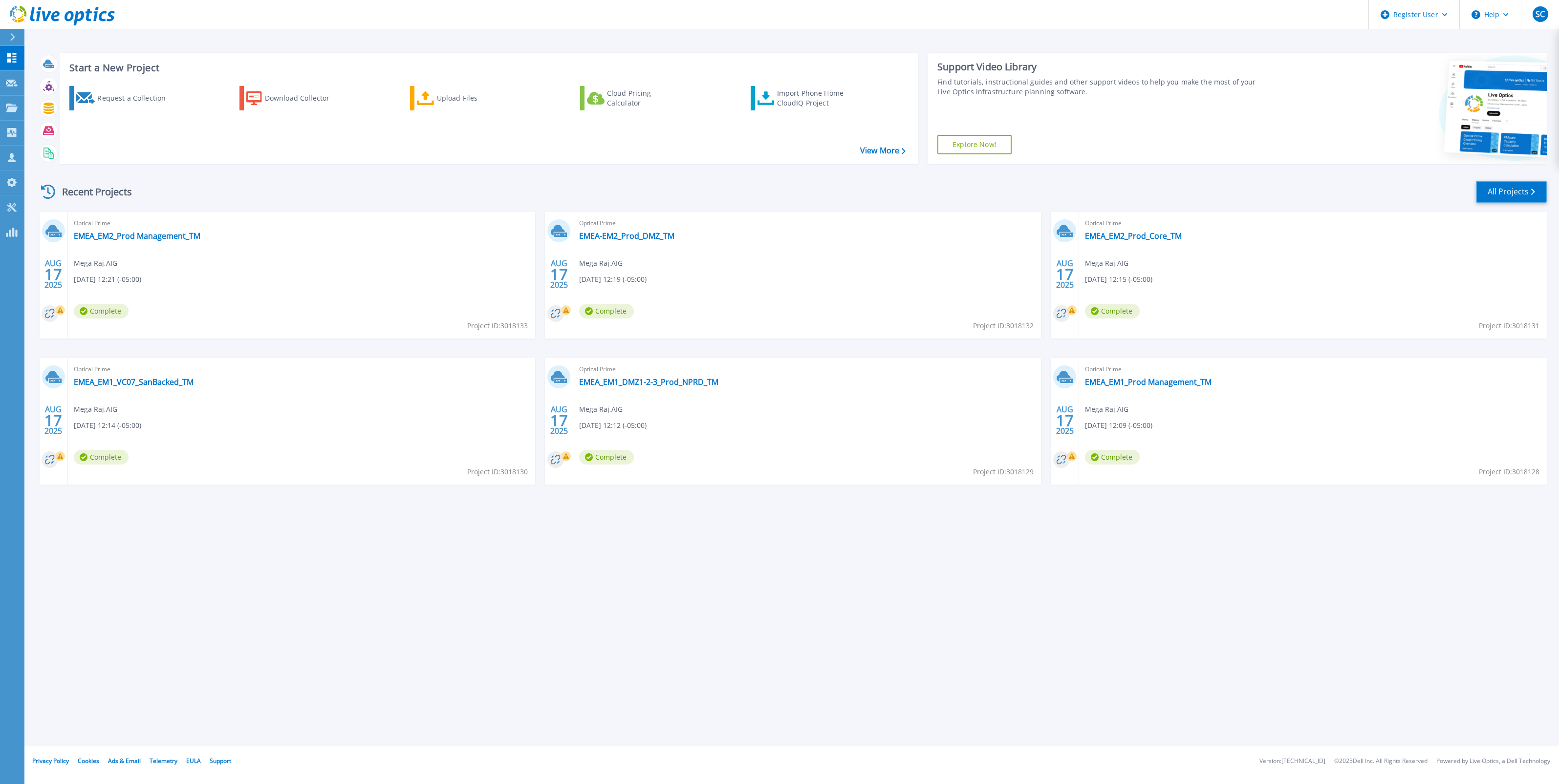
click at [1510, 186] on link "All Projects" at bounding box center [1511, 192] width 71 height 22
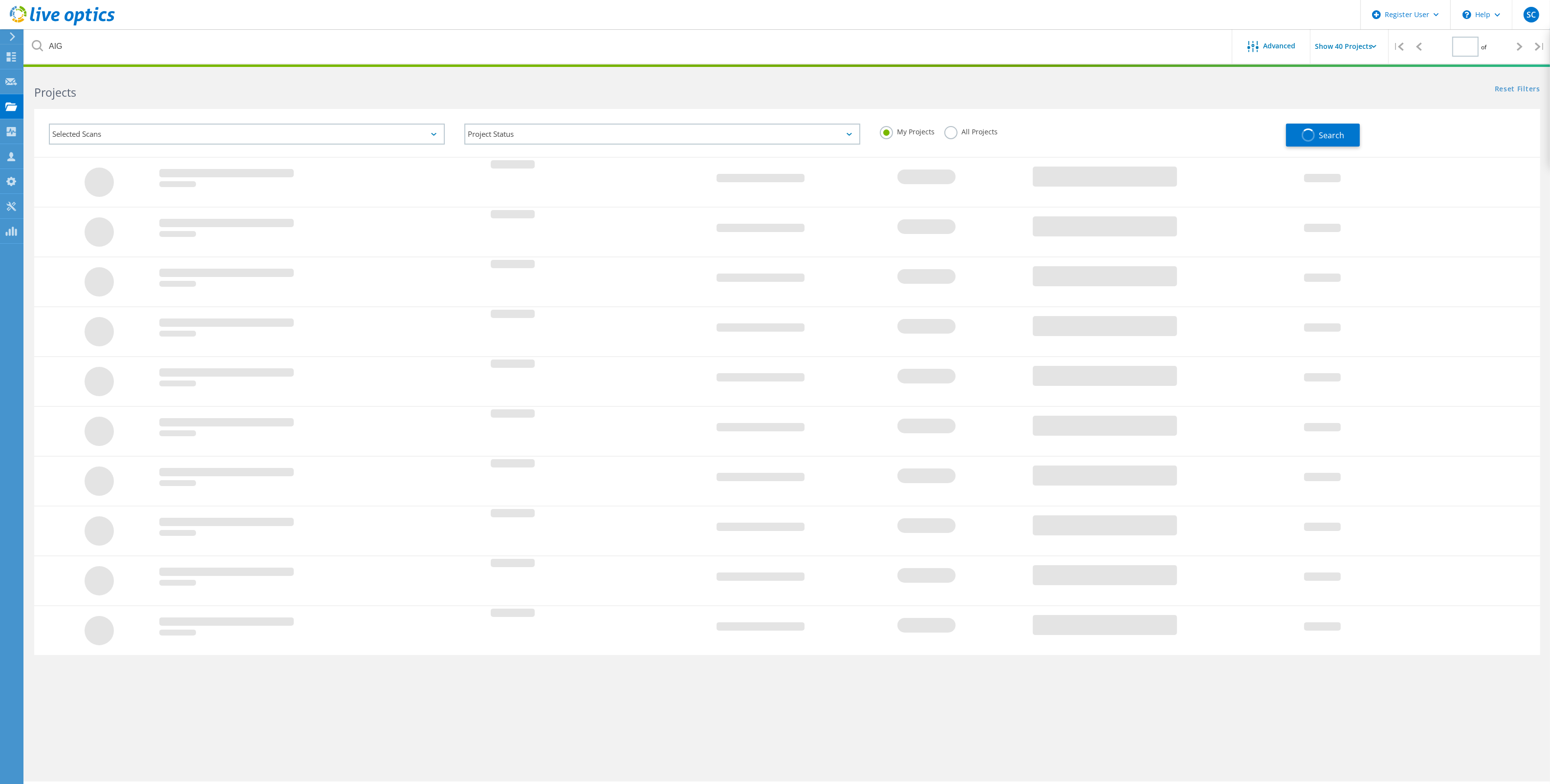
type input "1"
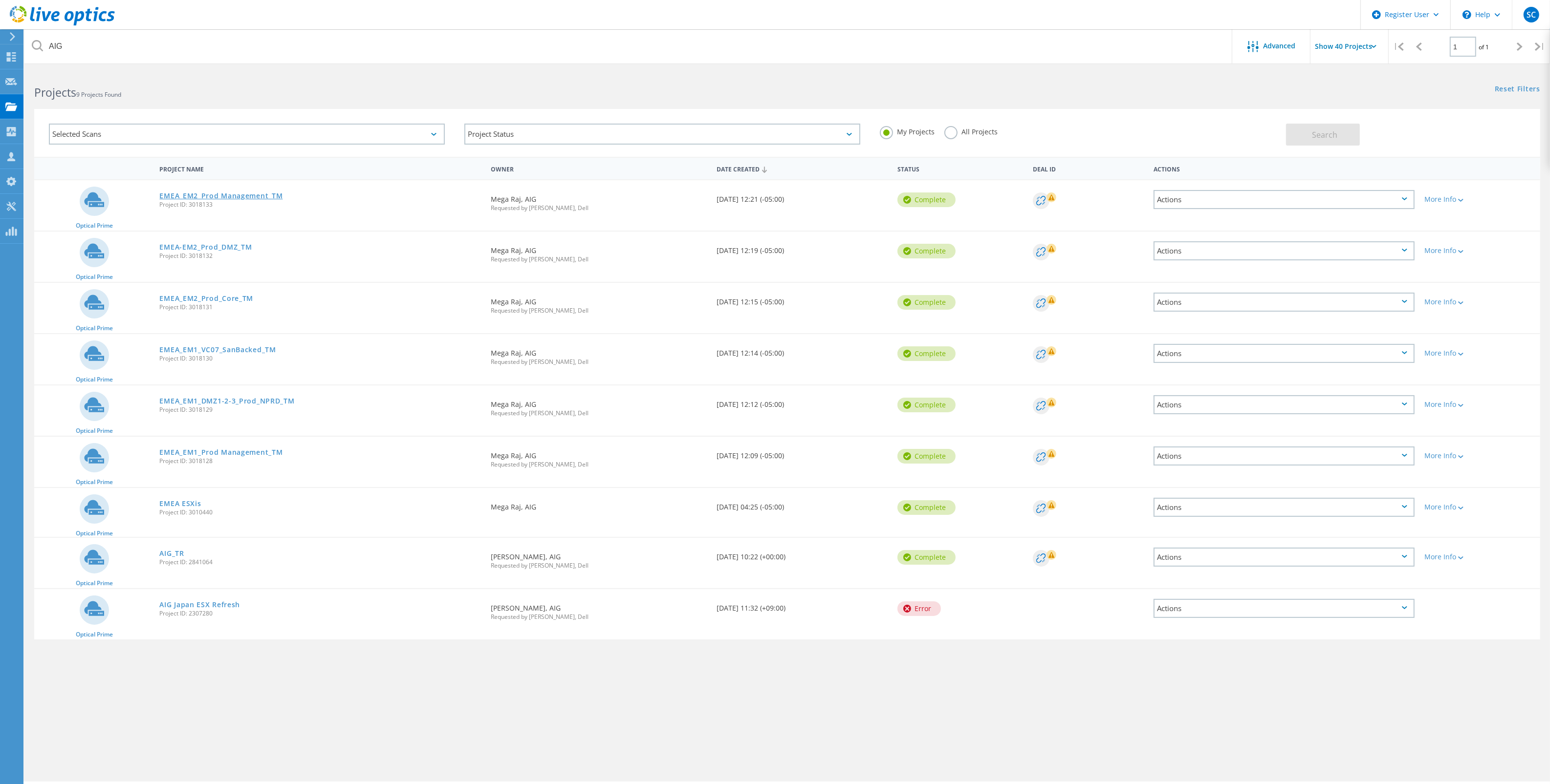
click at [225, 194] on link "EMEA_EM2_Prod Management_TM" at bounding box center [220, 195] width 123 height 7
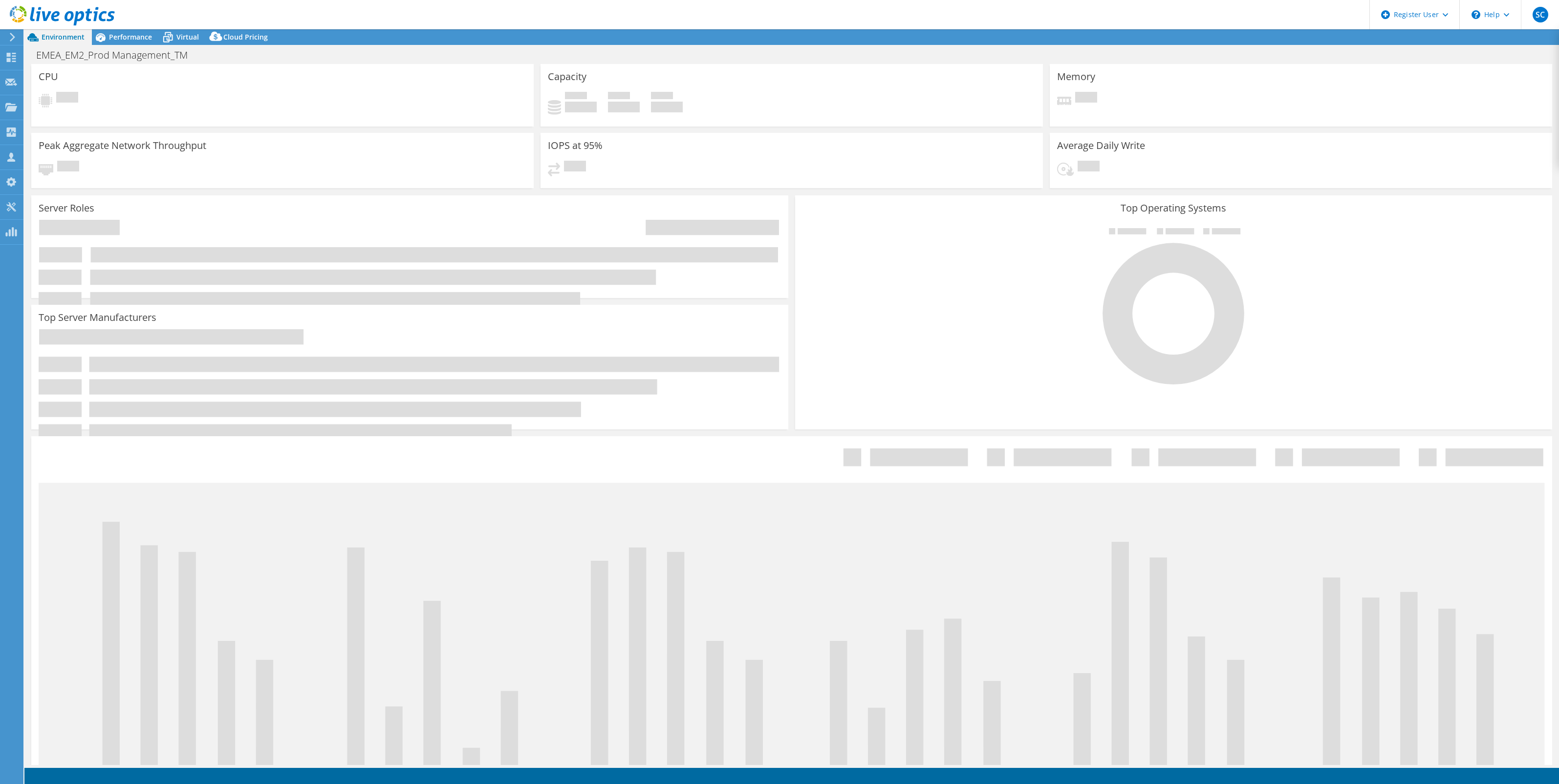
select select "USD"
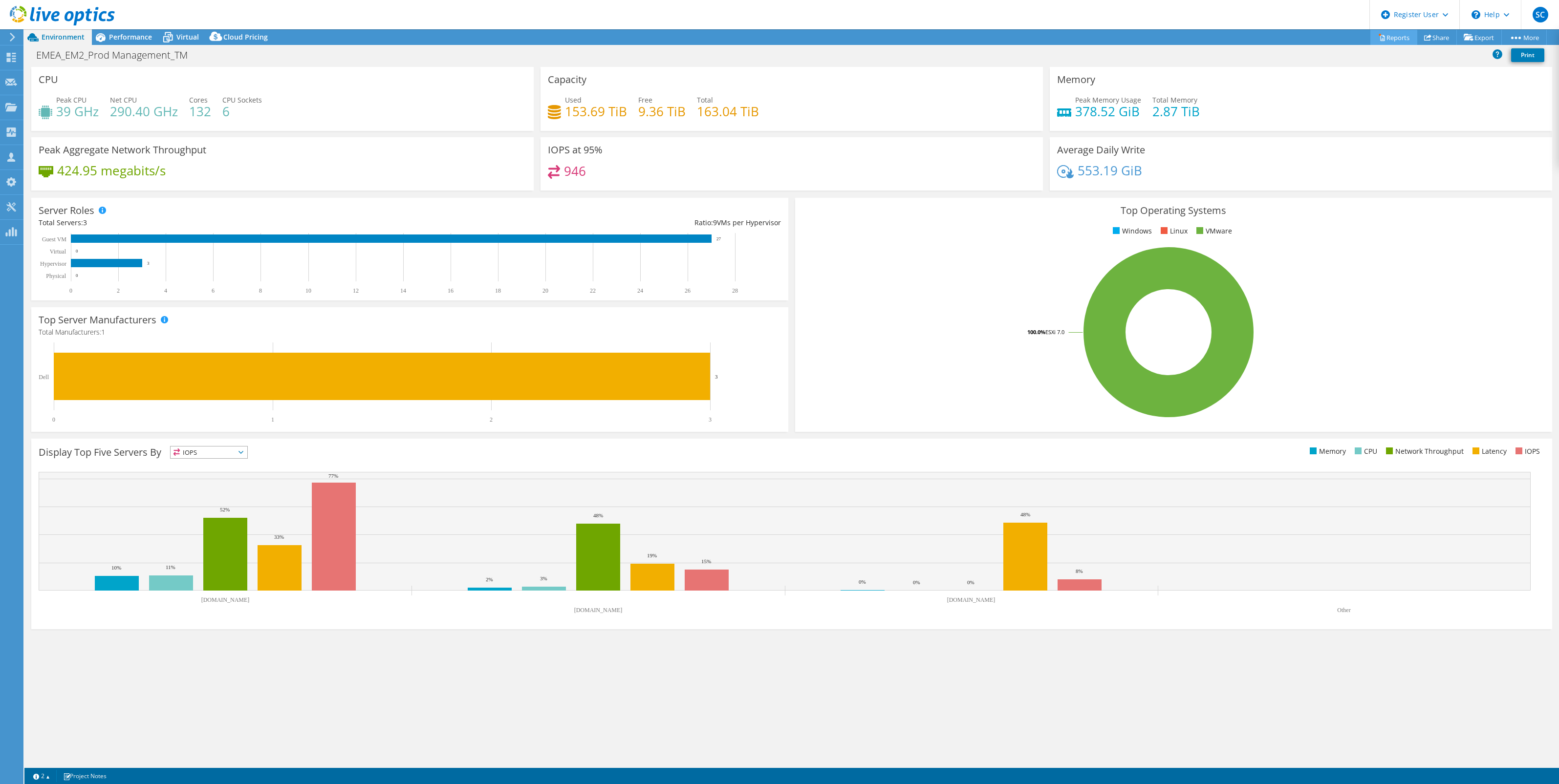
click at [1388, 37] on link "Reports" at bounding box center [1394, 37] width 47 height 15
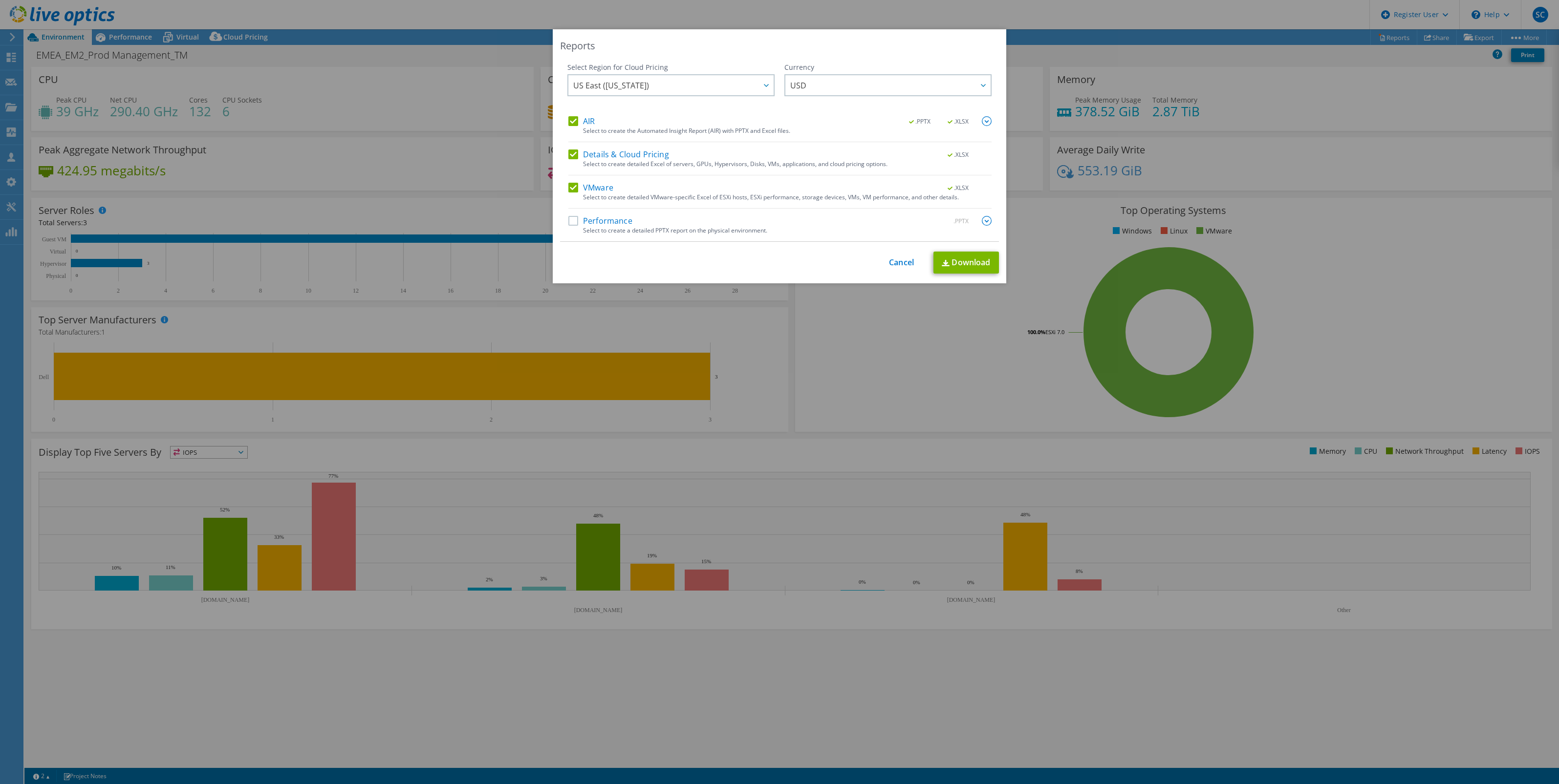
click at [572, 155] on label "Details & Cloud Pricing" at bounding box center [619, 154] width 100 height 10
click at [0, 0] on input "Details & Cloud Pricing" at bounding box center [0, 0] width 0 height 0
click at [570, 121] on label "AIR" at bounding box center [582, 121] width 27 height 10
click at [0, 0] on input "AIR" at bounding box center [0, 0] width 0 height 0
click at [969, 265] on link "Download" at bounding box center [966, 263] width 65 height 22
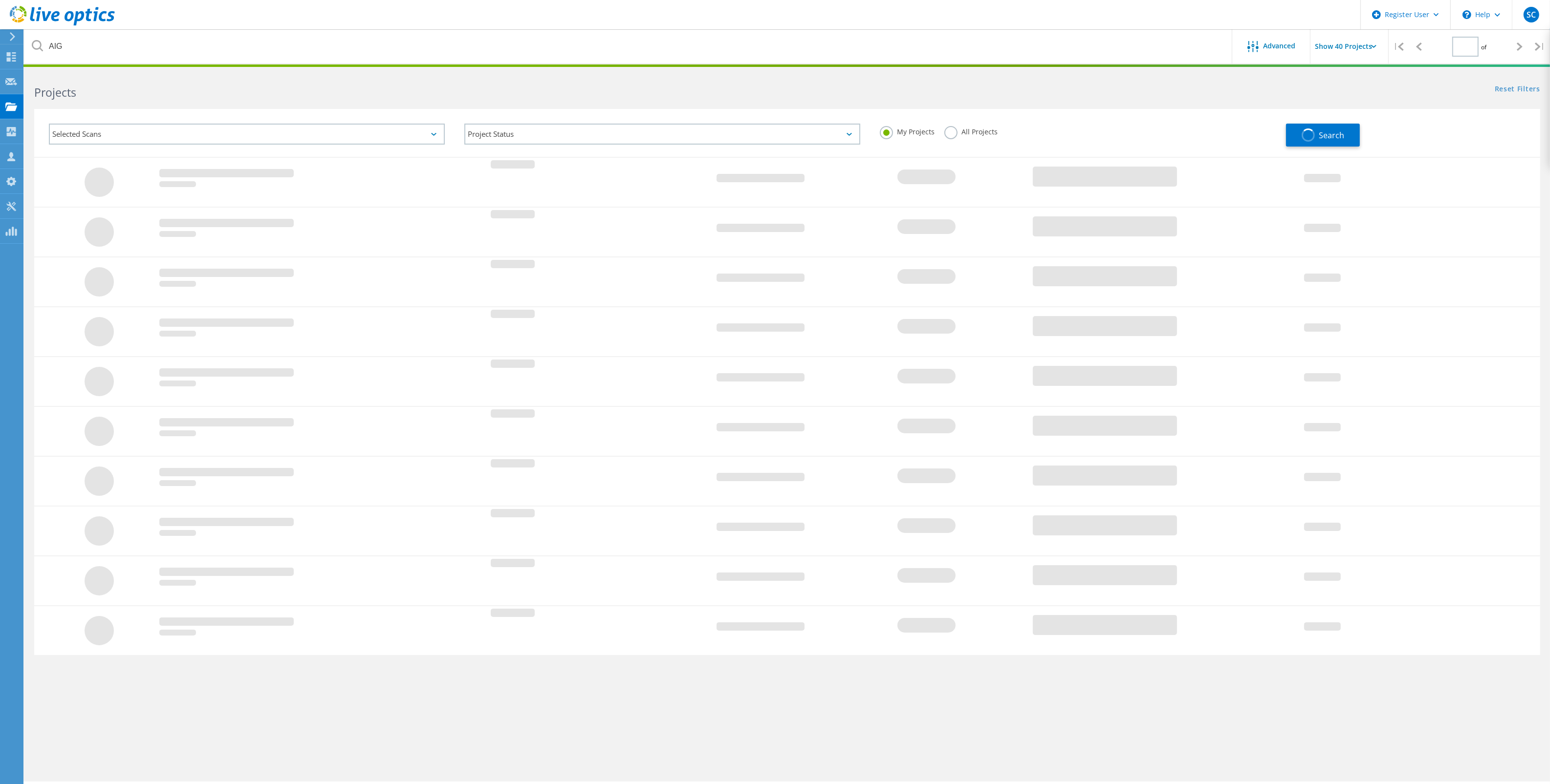
type input "1"
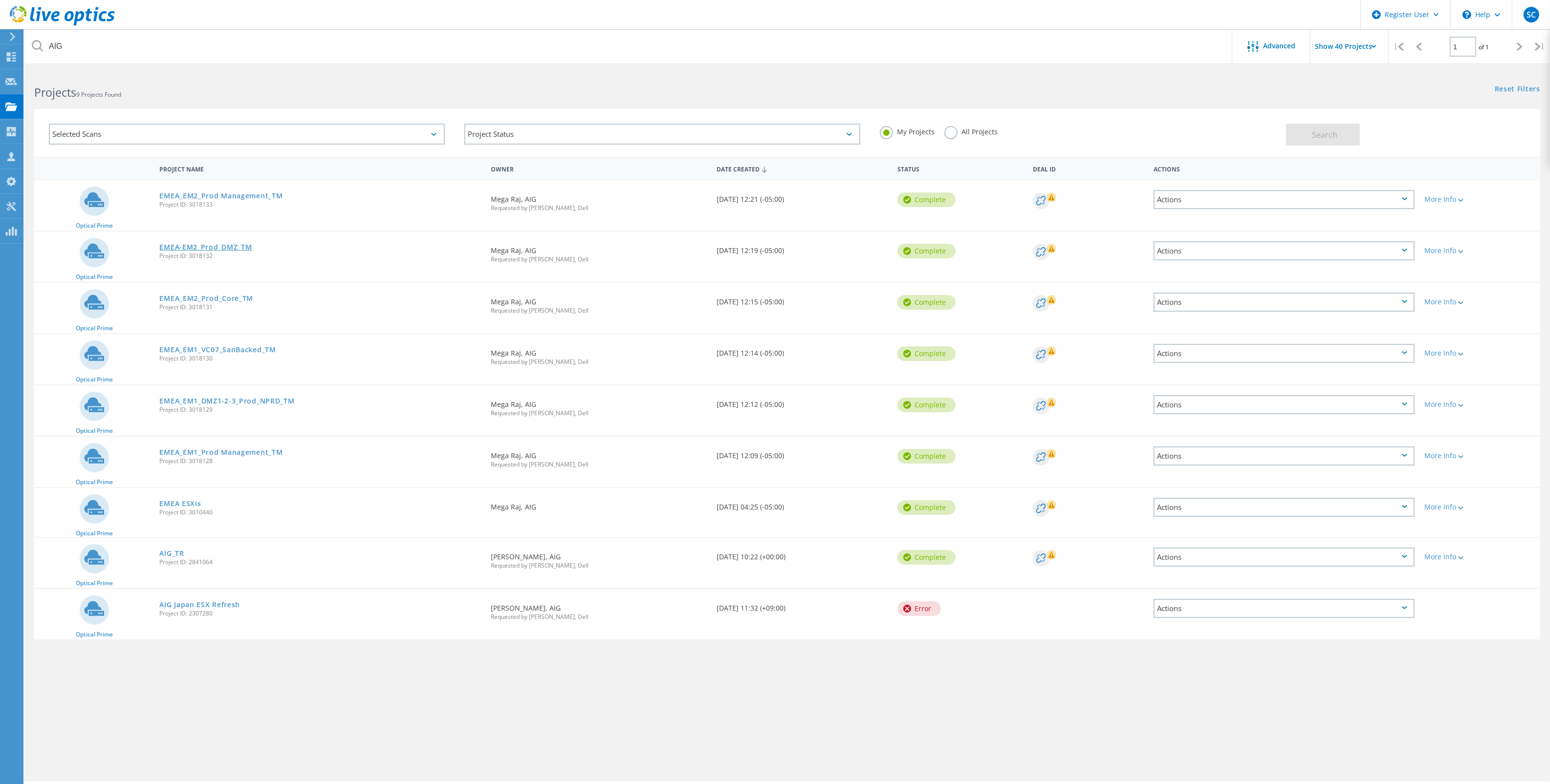
click at [196, 244] on link "EMEA-EM2_Prod_DMZ_TM" at bounding box center [205, 247] width 93 height 7
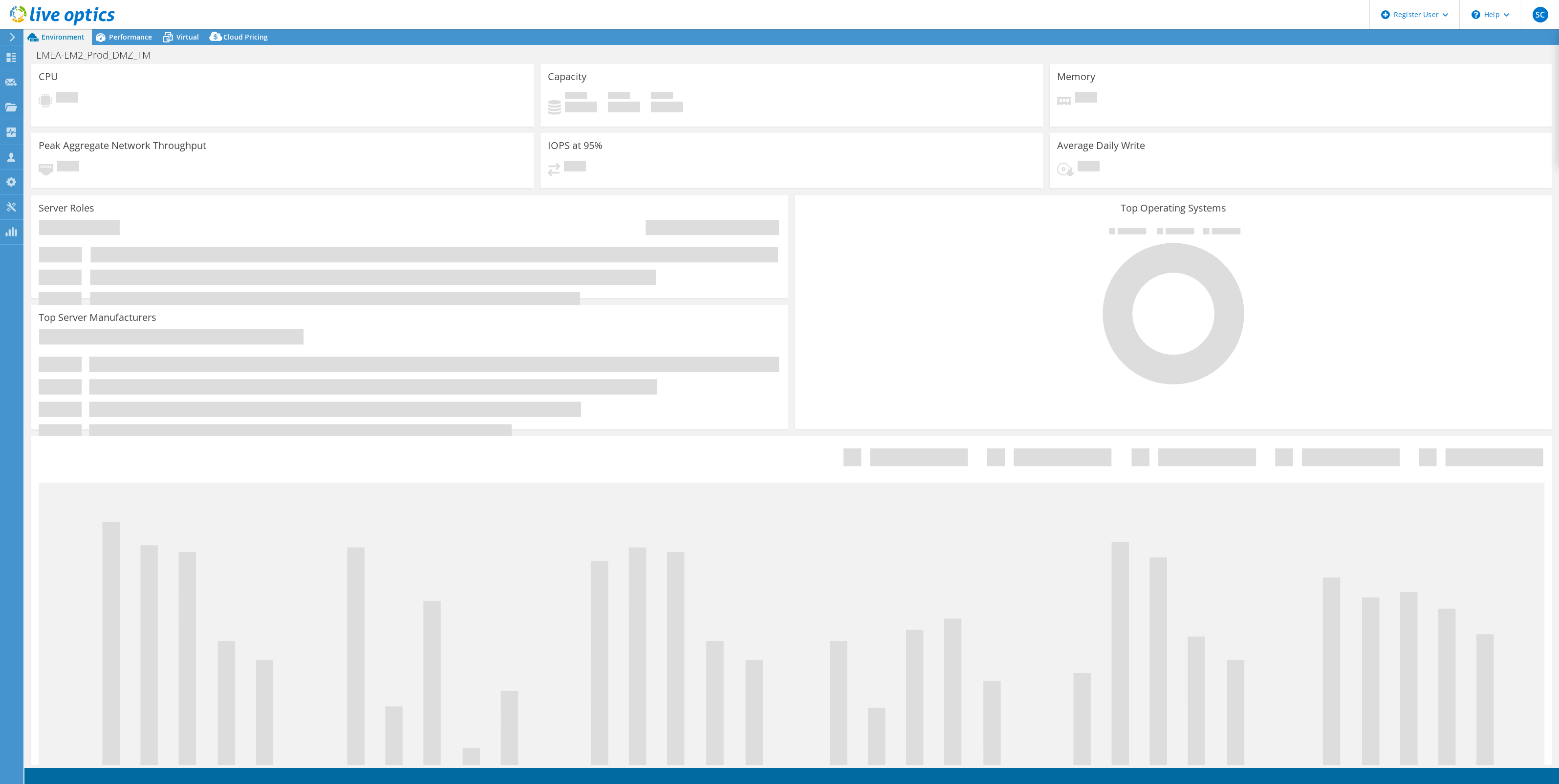
select select "USD"
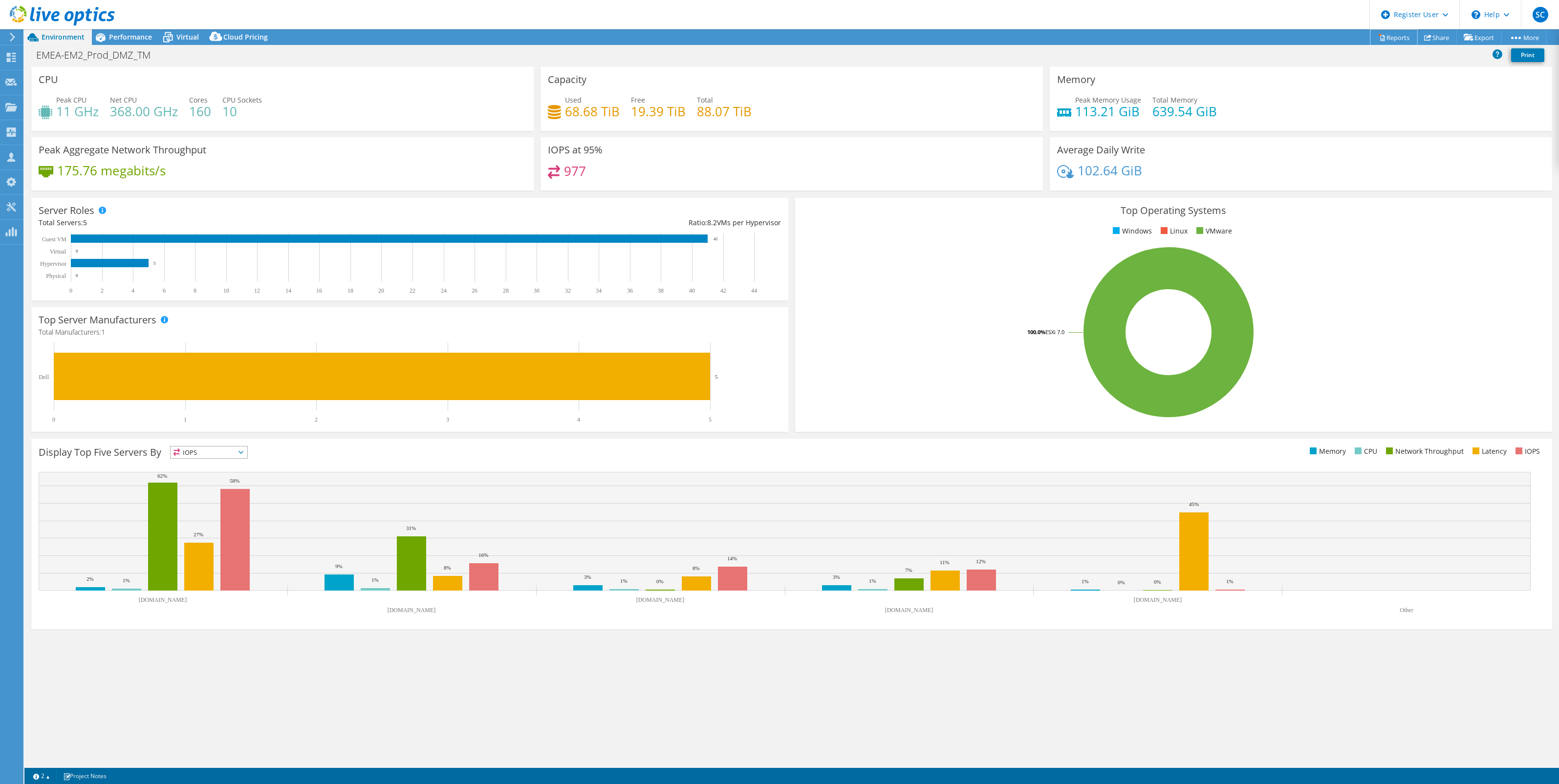
click at [1391, 35] on link "Reports" at bounding box center [1394, 37] width 47 height 15
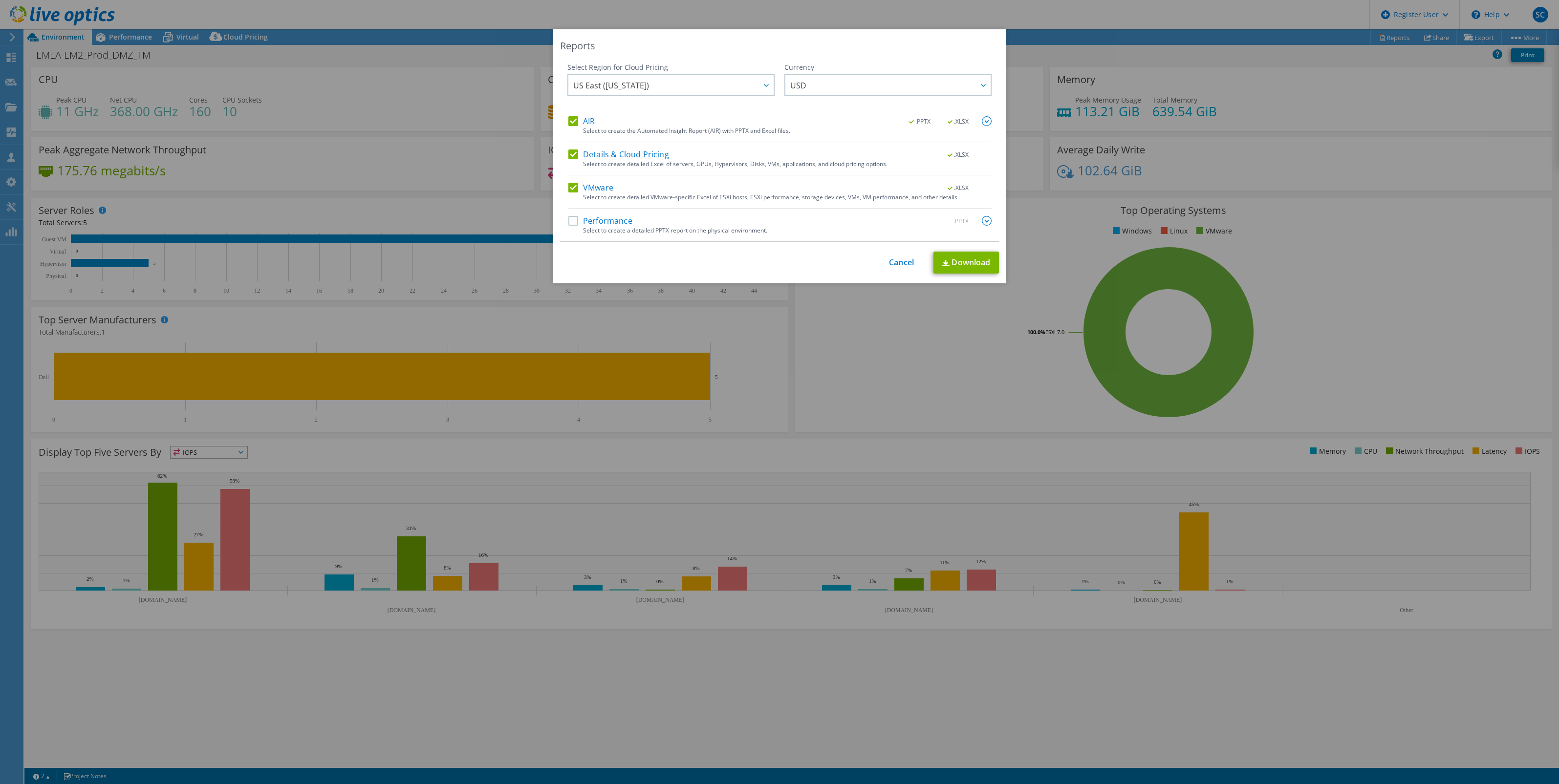
click at [568, 158] on label "Details & Cloud Pricing" at bounding box center [619, 154] width 100 height 10
click at [0, 0] on input "Details & Cloud Pricing" at bounding box center [0, 0] width 0 height 0
click at [568, 122] on label "AIR" at bounding box center [582, 121] width 27 height 10
click at [0, 0] on input "AIR" at bounding box center [0, 0] width 0 height 0
click at [947, 259] on link "Download" at bounding box center [966, 263] width 65 height 22
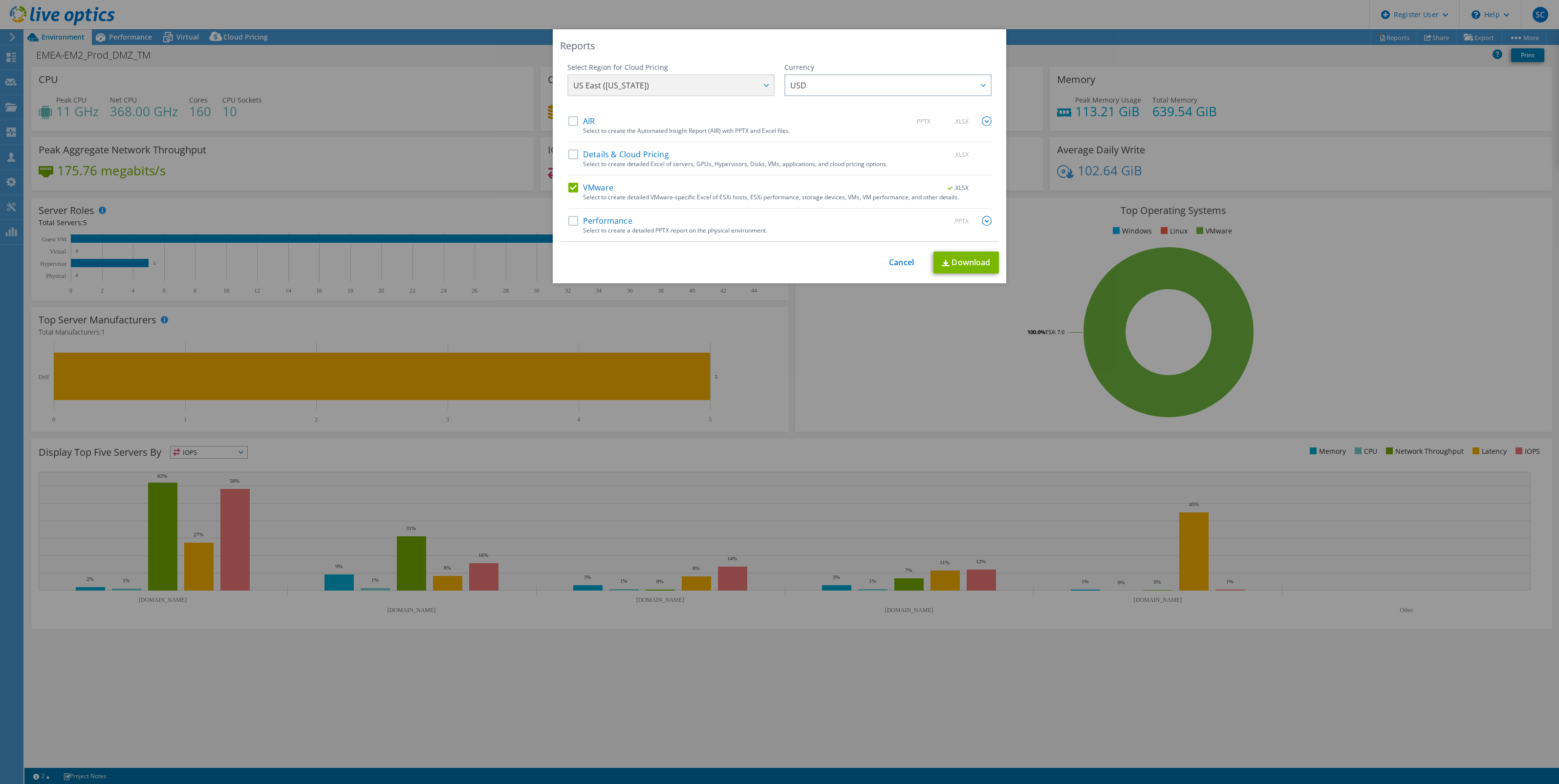
drag, startPoint x: 60, startPoint y: 34, endPoint x: 33, endPoint y: 1, distance: 42.6
click at [60, 32] on div "Reports Select Region for Cloud Pricing Asia Pacific (Hong Kong) Asia Pacific (…" at bounding box center [780, 391] width 1559 height 725
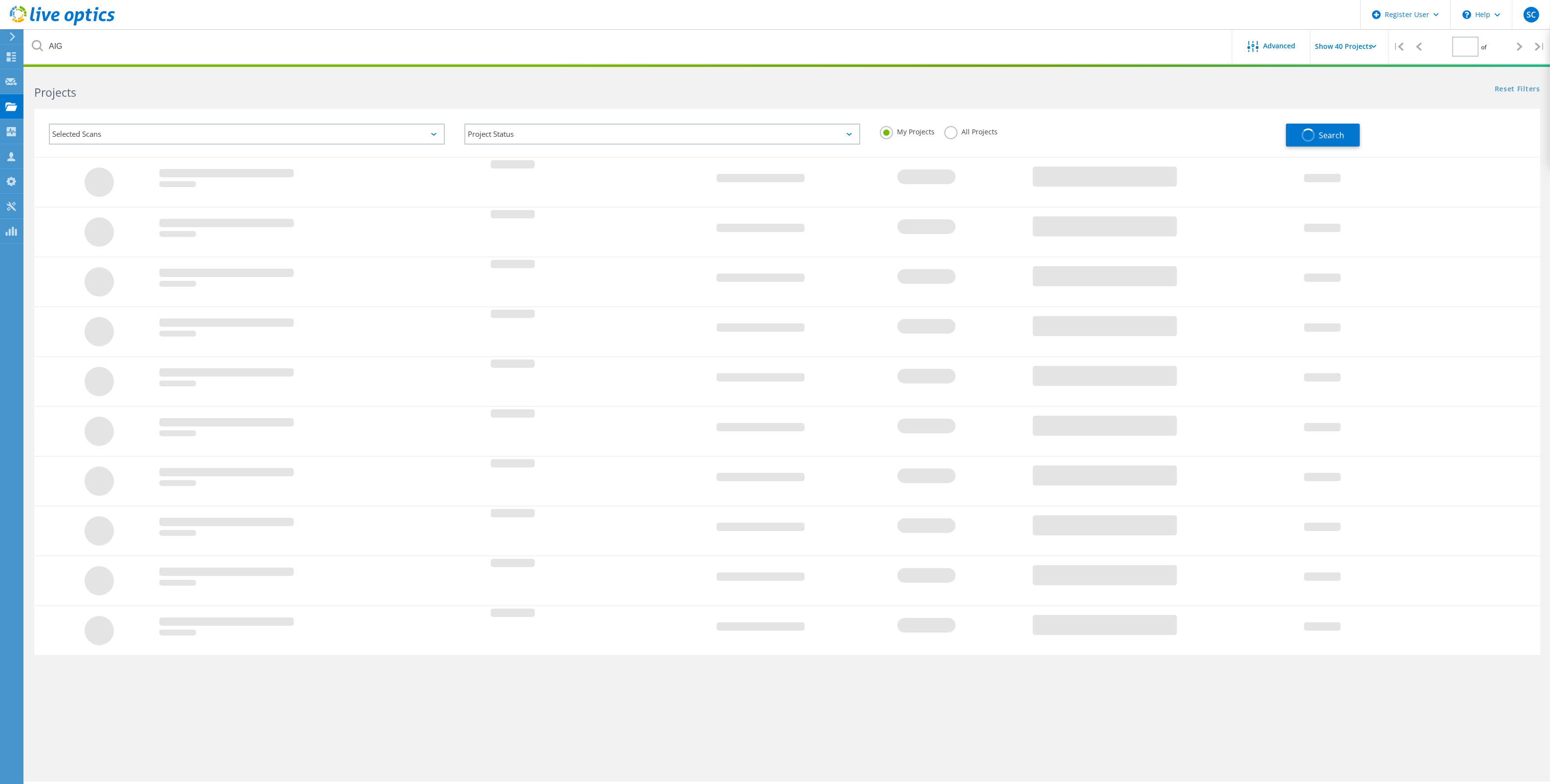
type input "1"
